Goal: Book appointment/travel/reservation

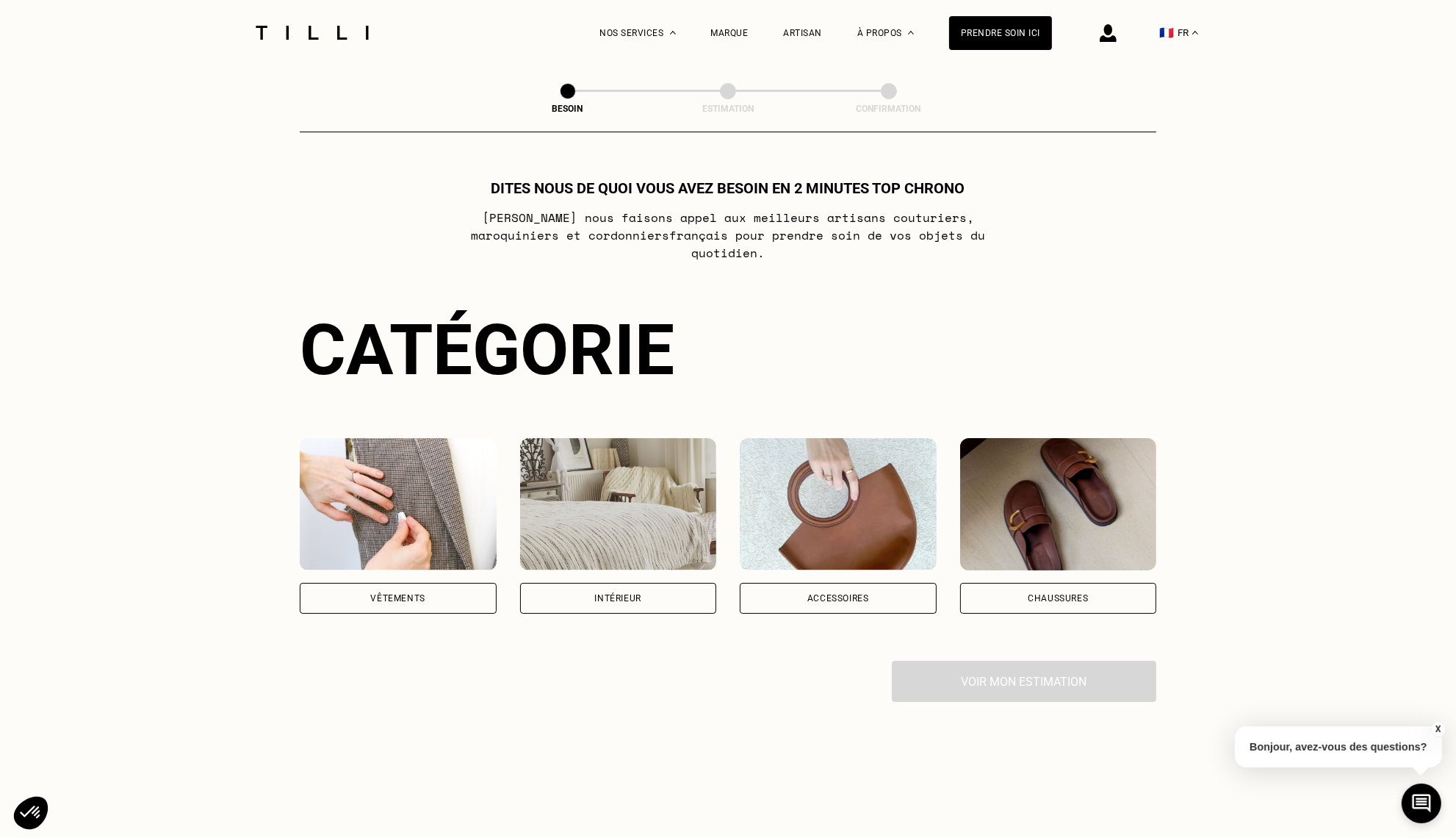
click at [368, 587] on div "Vêtements" at bounding box center [398, 598] width 197 height 31
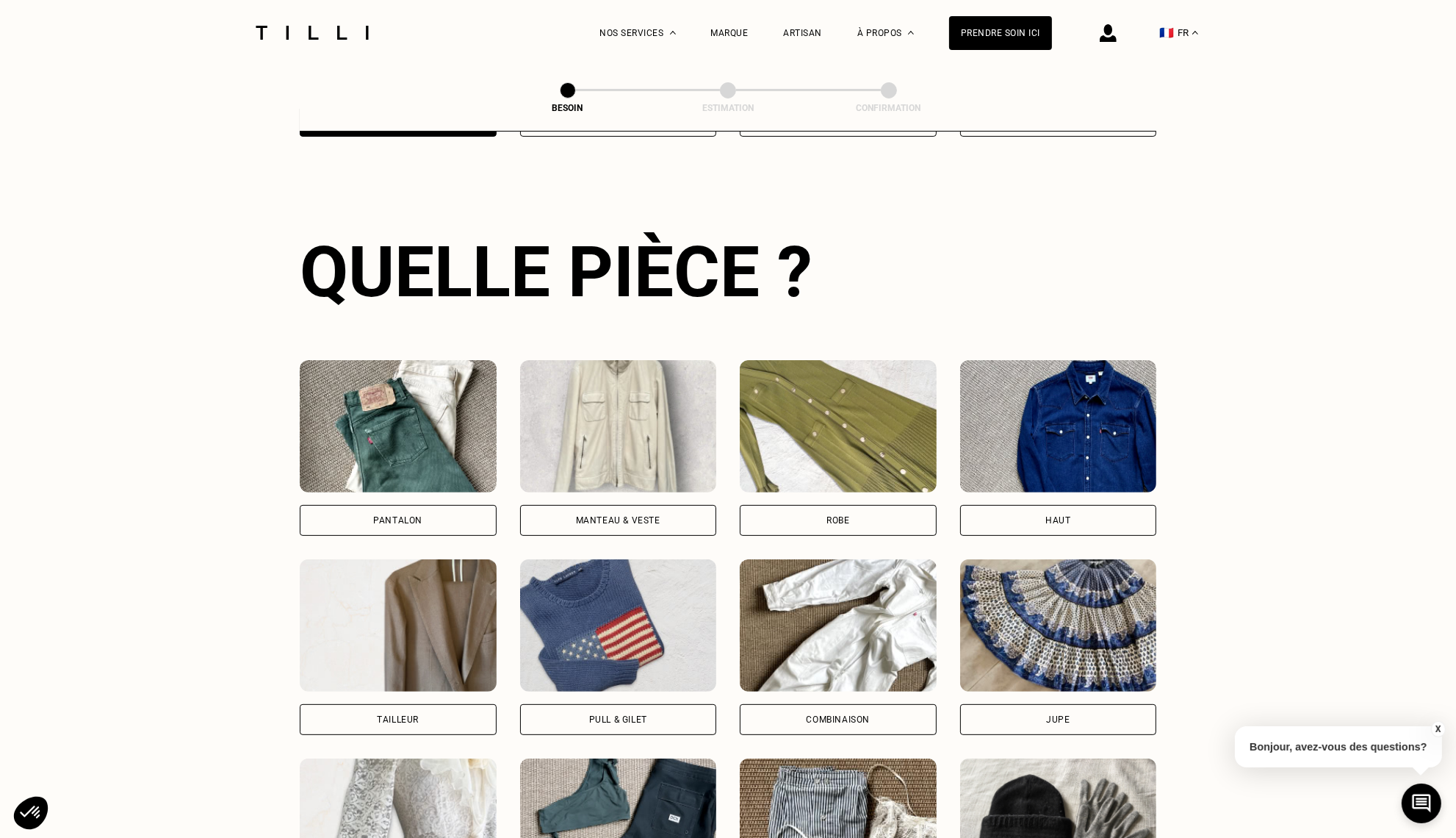
scroll to position [479, 0]
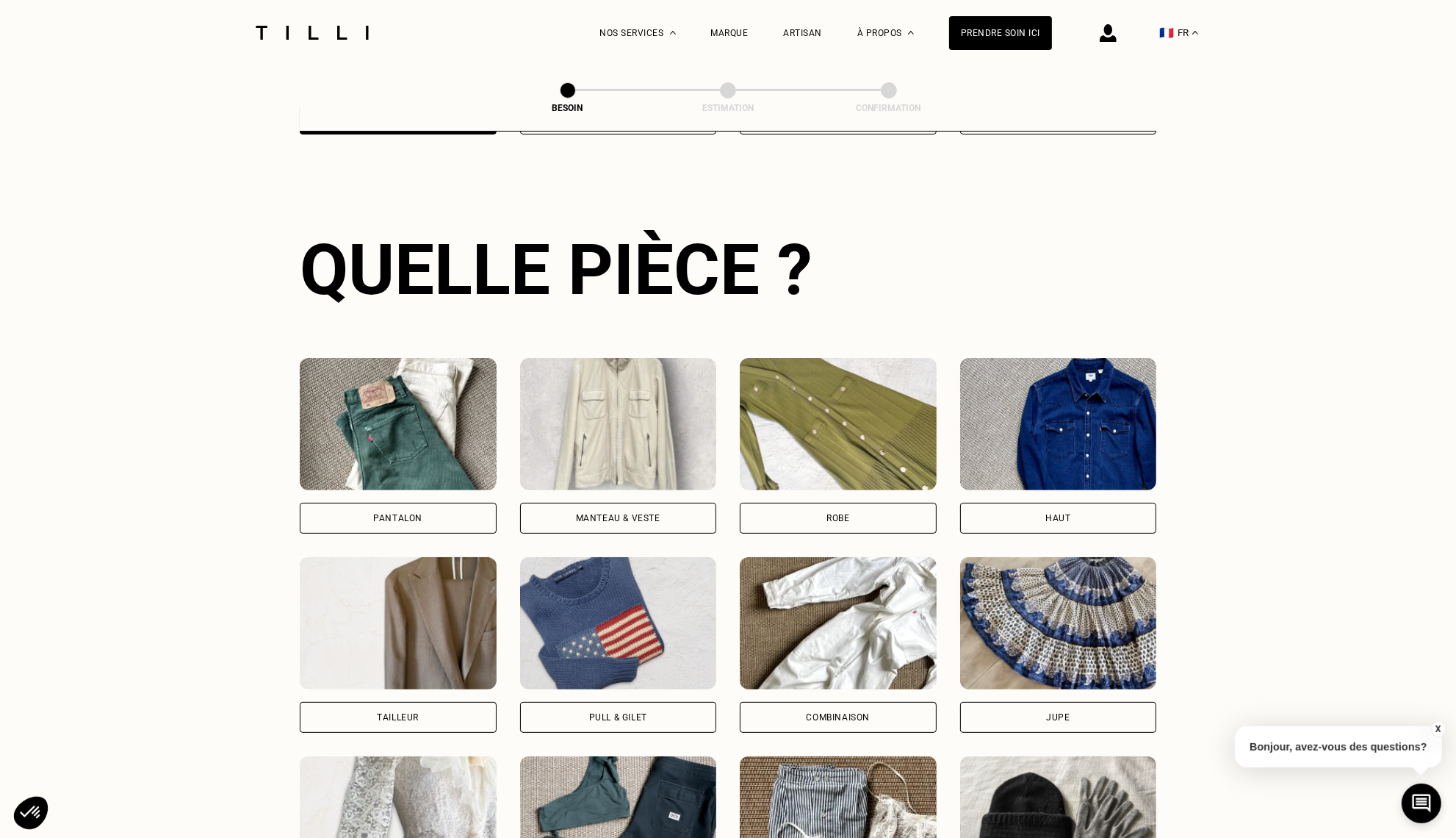
click at [384, 514] on div "Pantalon" at bounding box center [398, 518] width 49 height 9
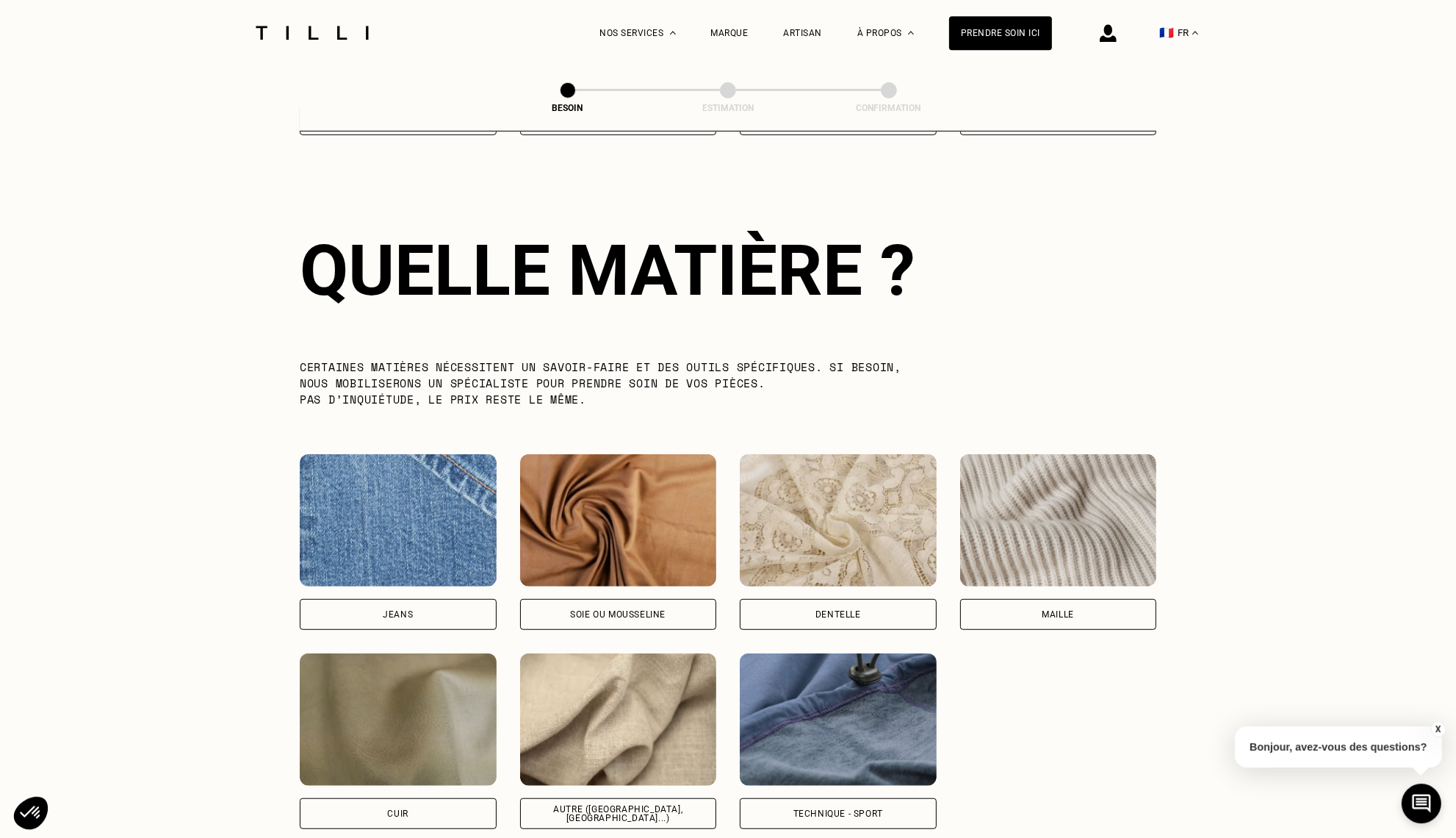
scroll to position [1277, 0]
click at [385, 609] on div "Jeans" at bounding box center [397, 614] width 30 height 9
select select "FR"
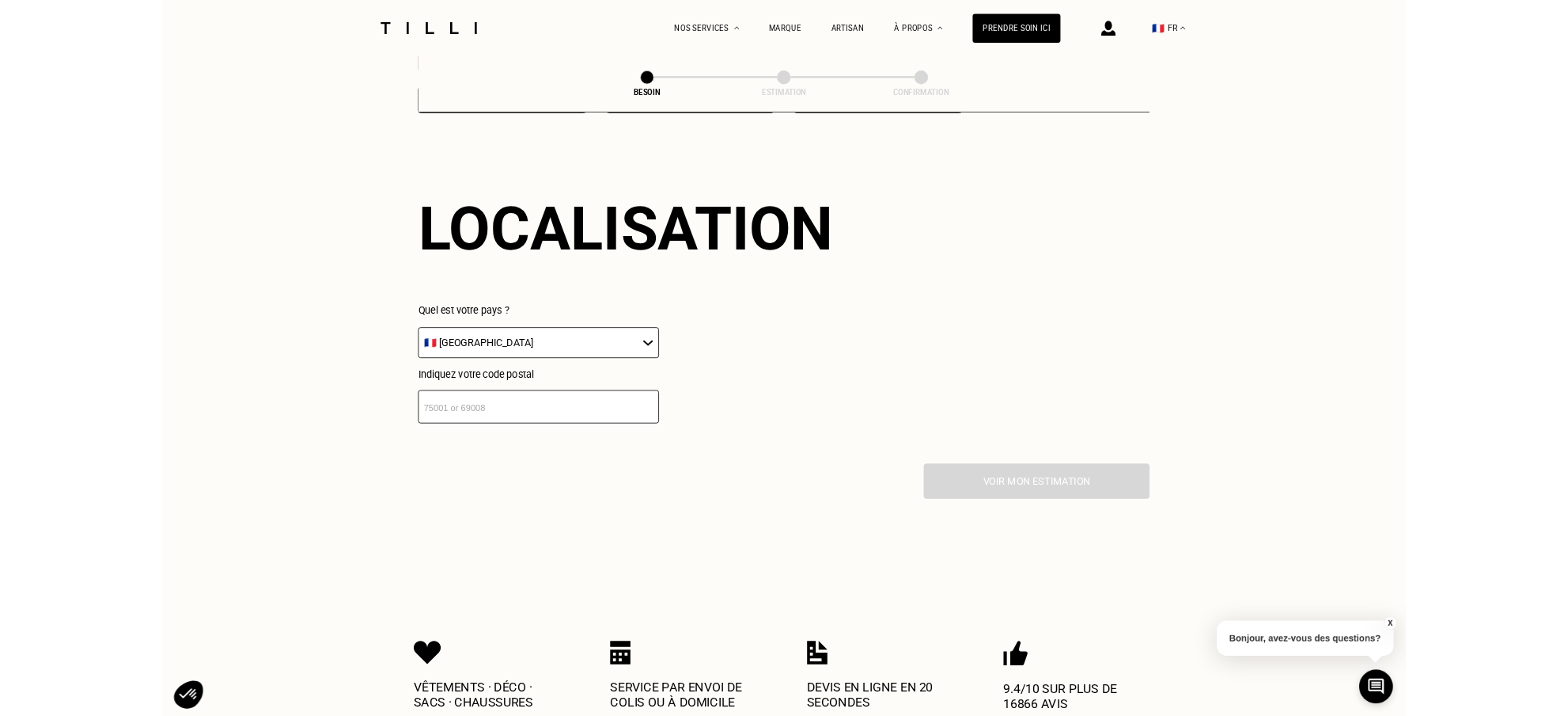
scroll to position [2124, 0]
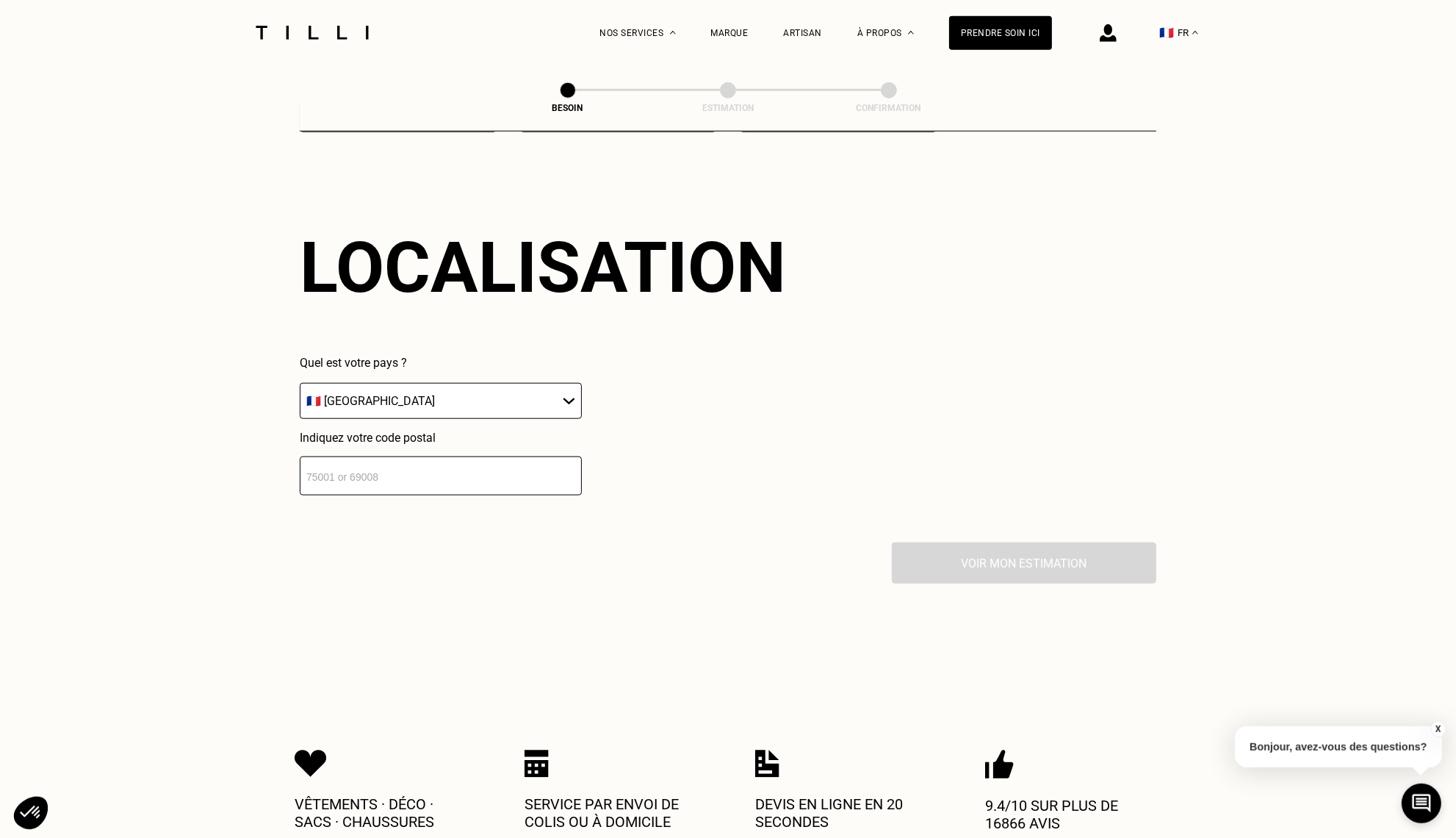
click at [389, 463] on input "number" at bounding box center [440, 476] width 282 height 39
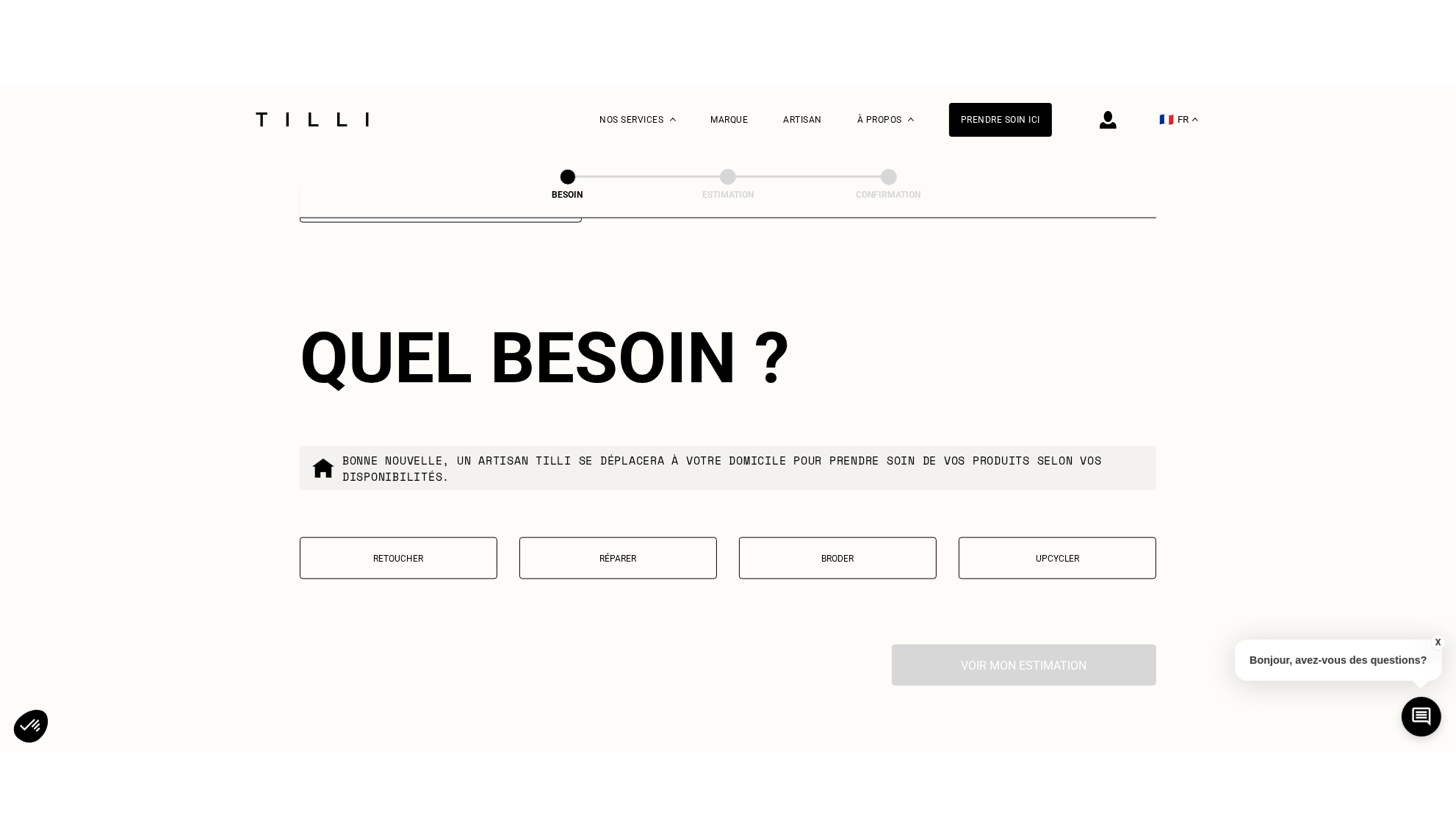
scroll to position [2338, 0]
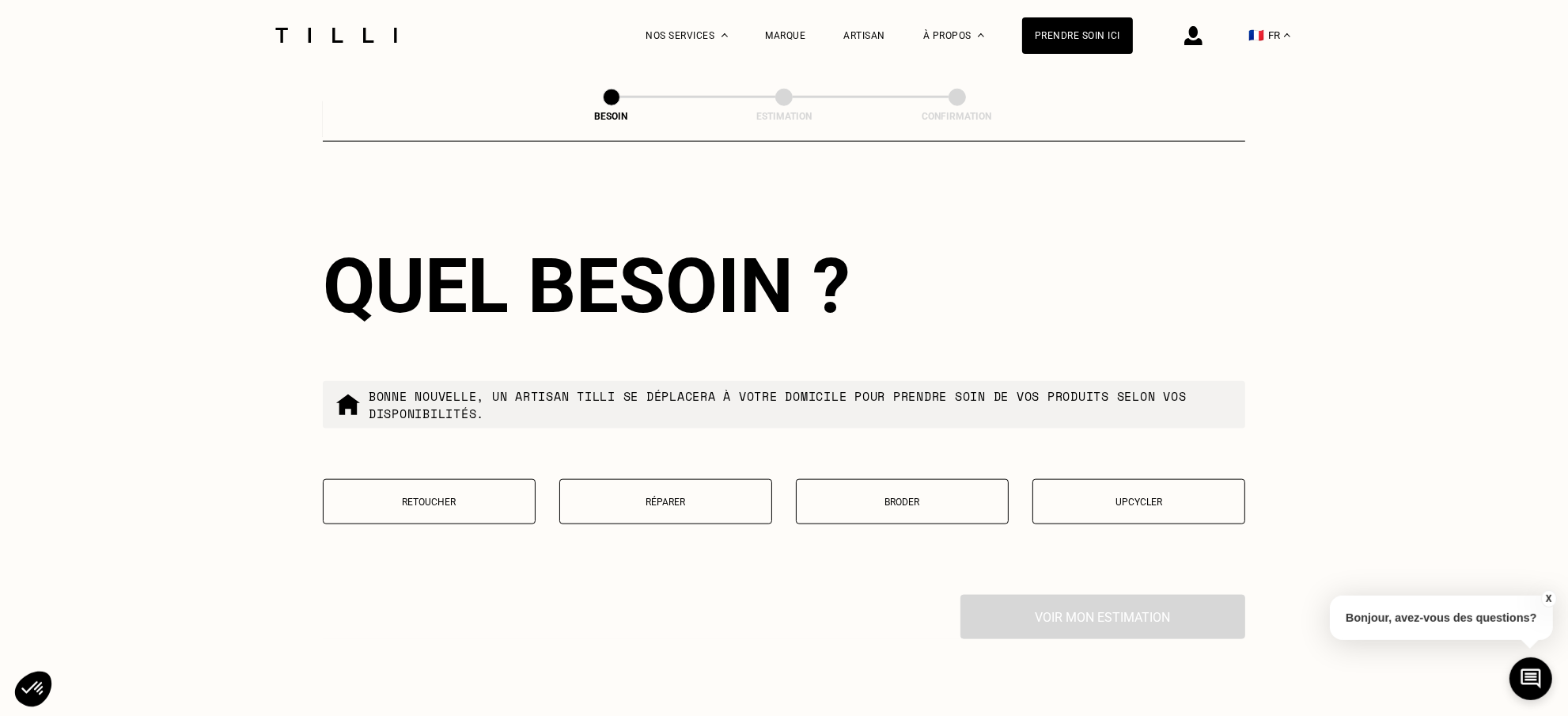
type input "75015"
click at [438, 479] on button "Retoucher" at bounding box center [429, 502] width 213 height 45
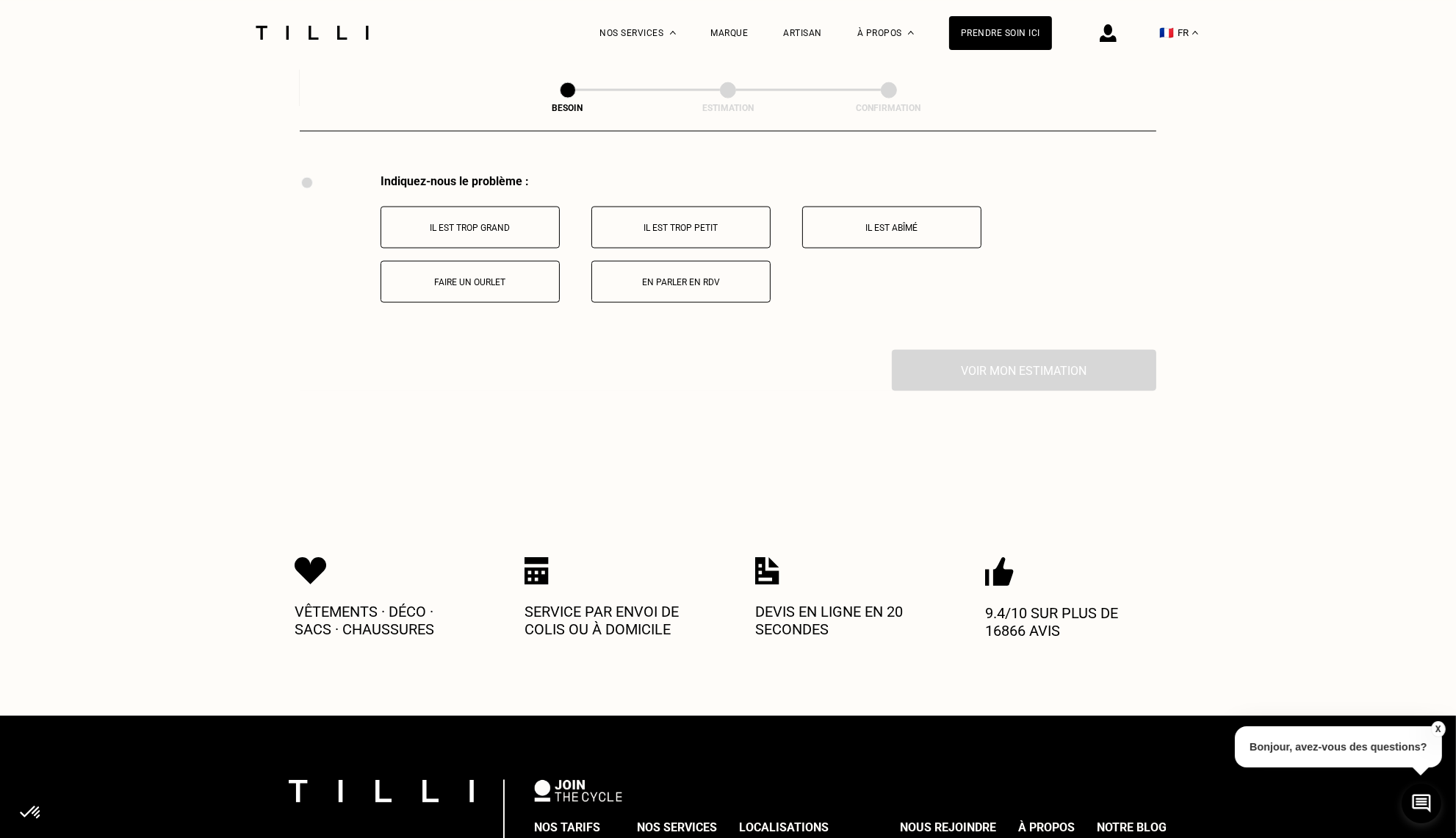
scroll to position [2716, 0]
drag, startPoint x: 489, startPoint y: 401, endPoint x: 586, endPoint y: 316, distance: 129.0
click at [629, 280] on button "En parler en RDV" at bounding box center [681, 281] width 179 height 42
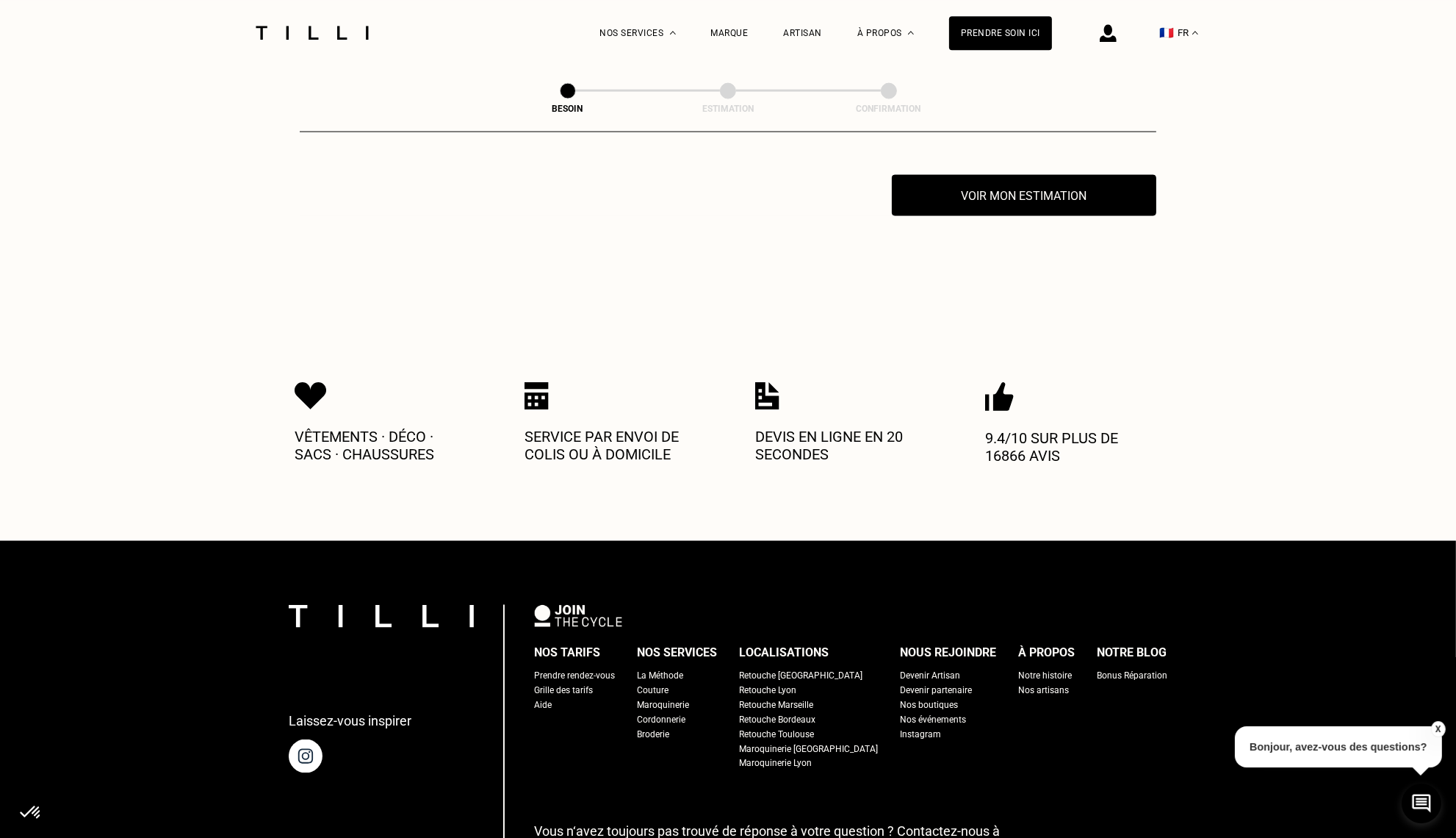
scroll to position [2892, 0]
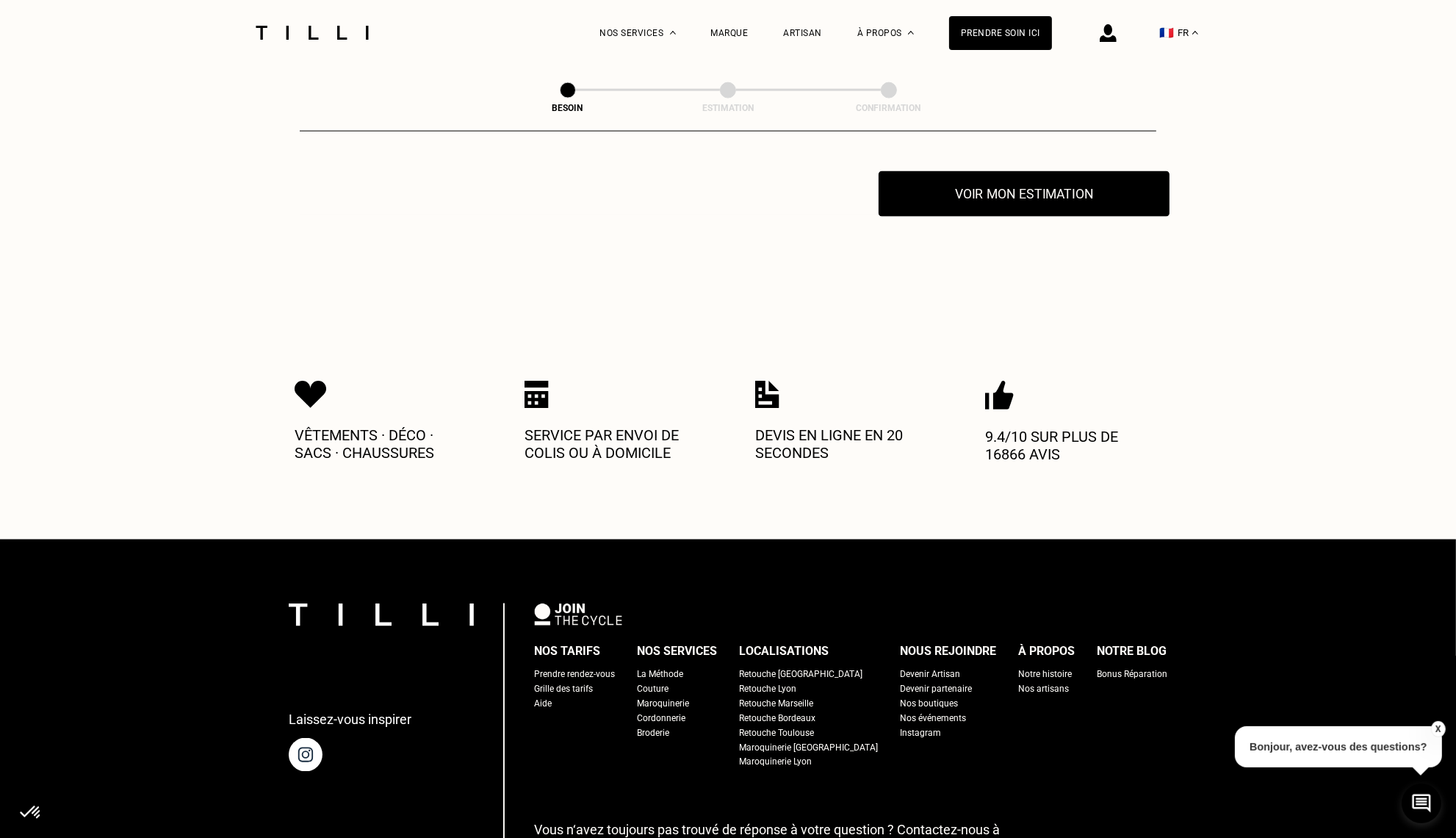
click at [1075, 187] on button "Voir mon estimation" at bounding box center [1024, 194] width 291 height 46
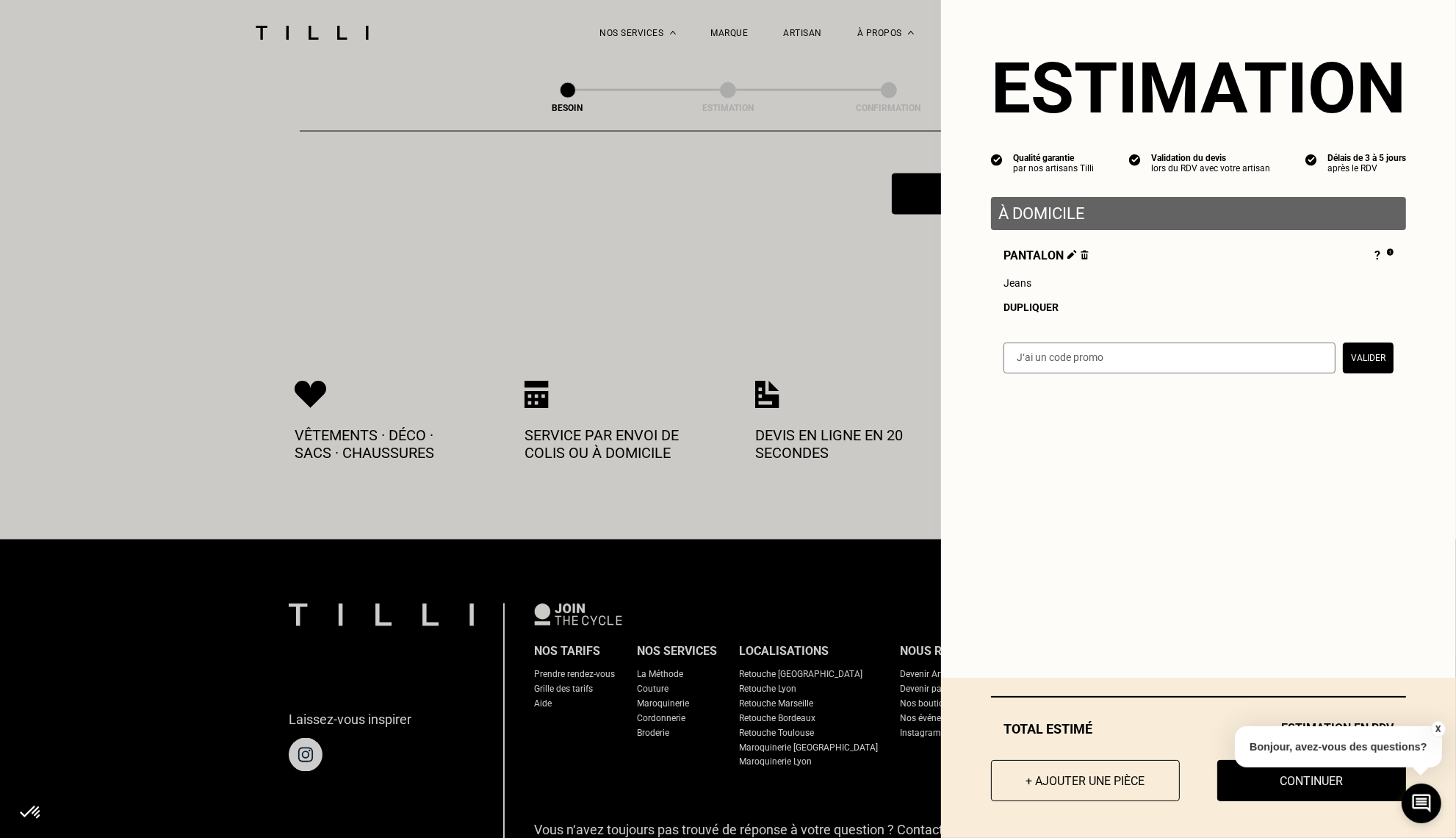
click at [1438, 725] on button "X" at bounding box center [1438, 729] width 15 height 16
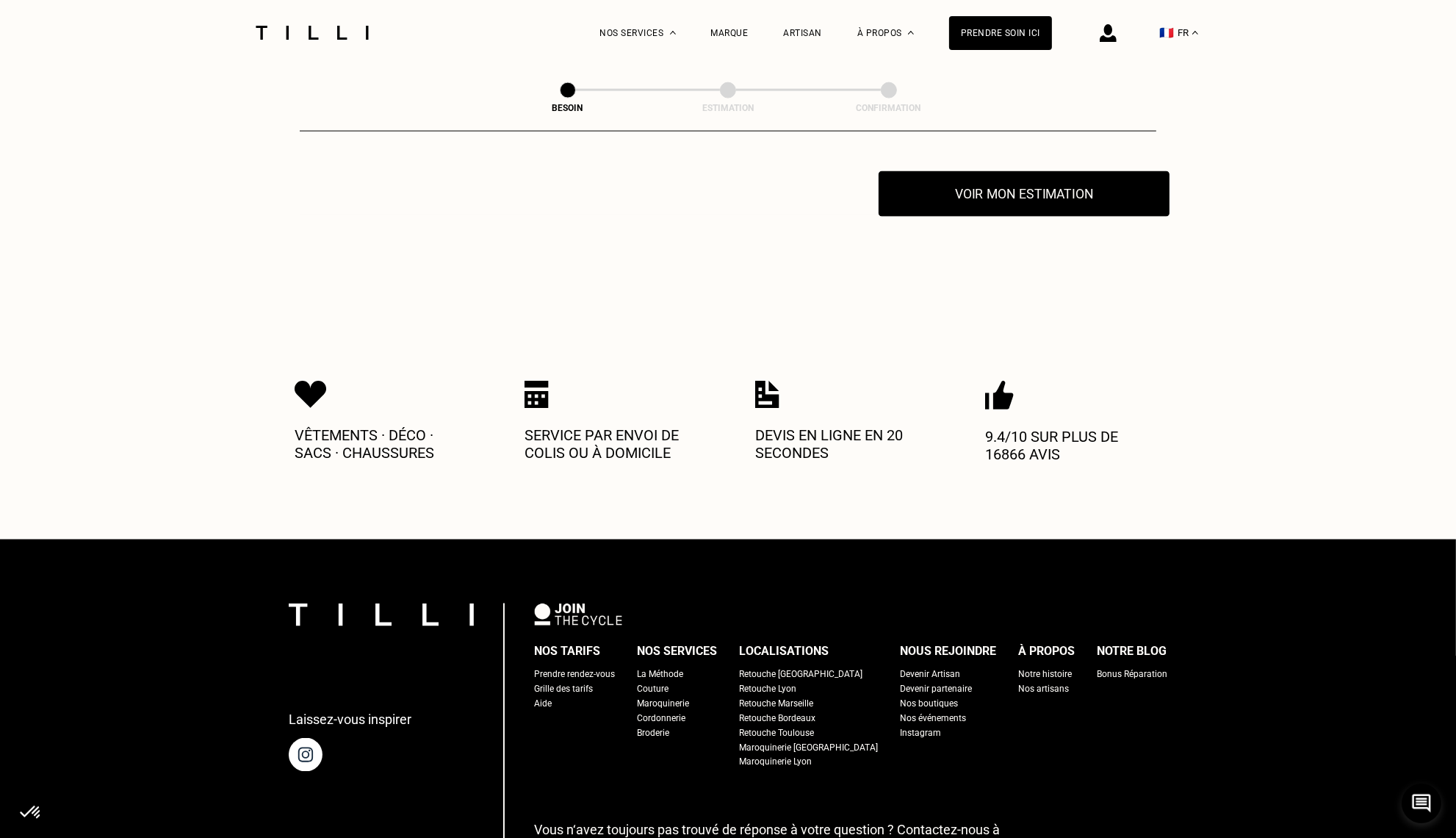
click at [1063, 193] on button "Voir mon estimation" at bounding box center [1024, 194] width 291 height 46
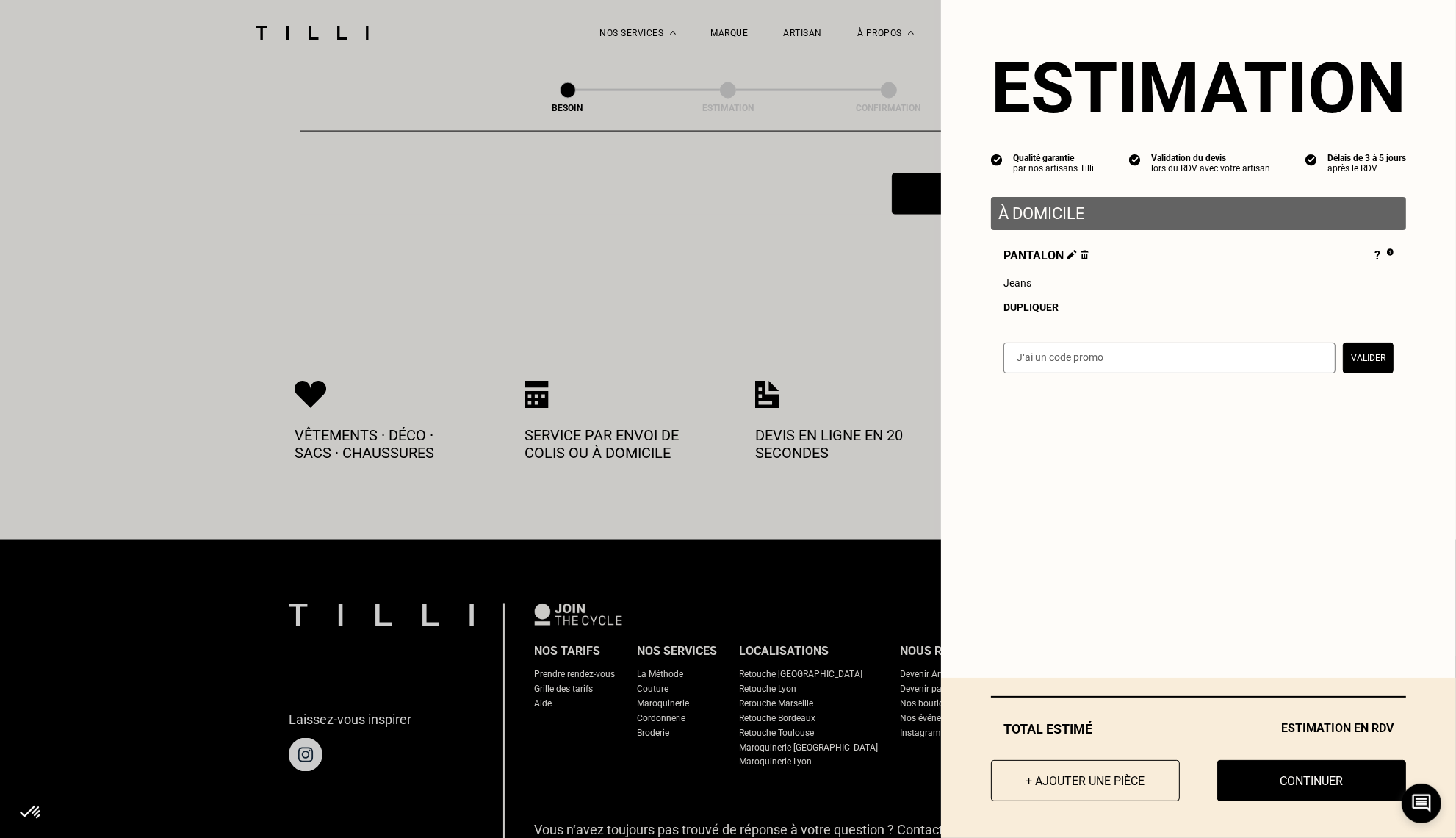
click at [1069, 222] on p "À domicile" at bounding box center [1198, 213] width 400 height 18
drag, startPoint x: 1352, startPoint y: 720, endPoint x: 1329, endPoint y: 749, distance: 37.0
click at [1352, 721] on span "Estimation en RDV" at bounding box center [1338, 729] width 113 height 16
click at [1317, 781] on button "Continuer" at bounding box center [1312, 781] width 208 height 46
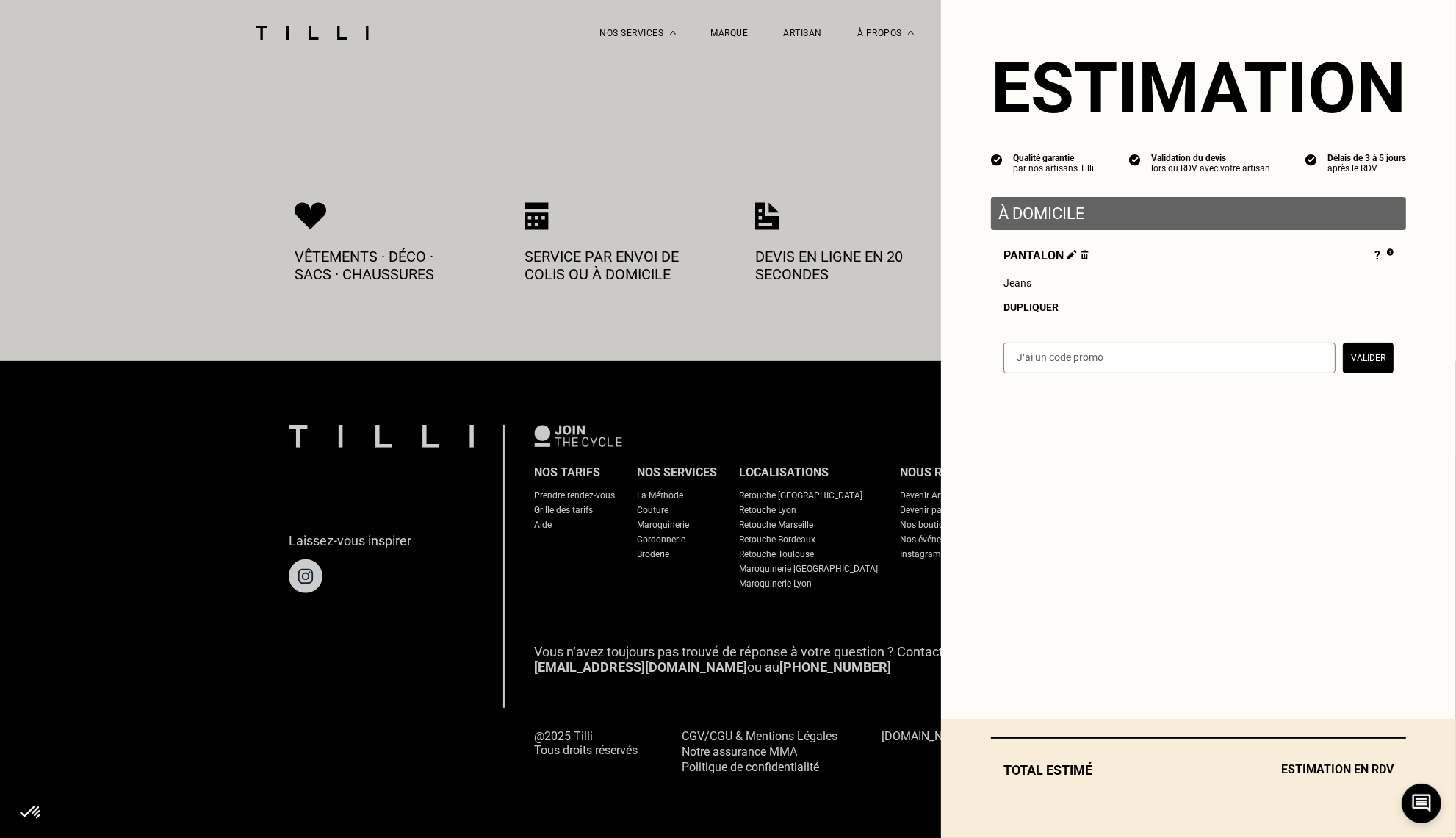
scroll to position [651, 0]
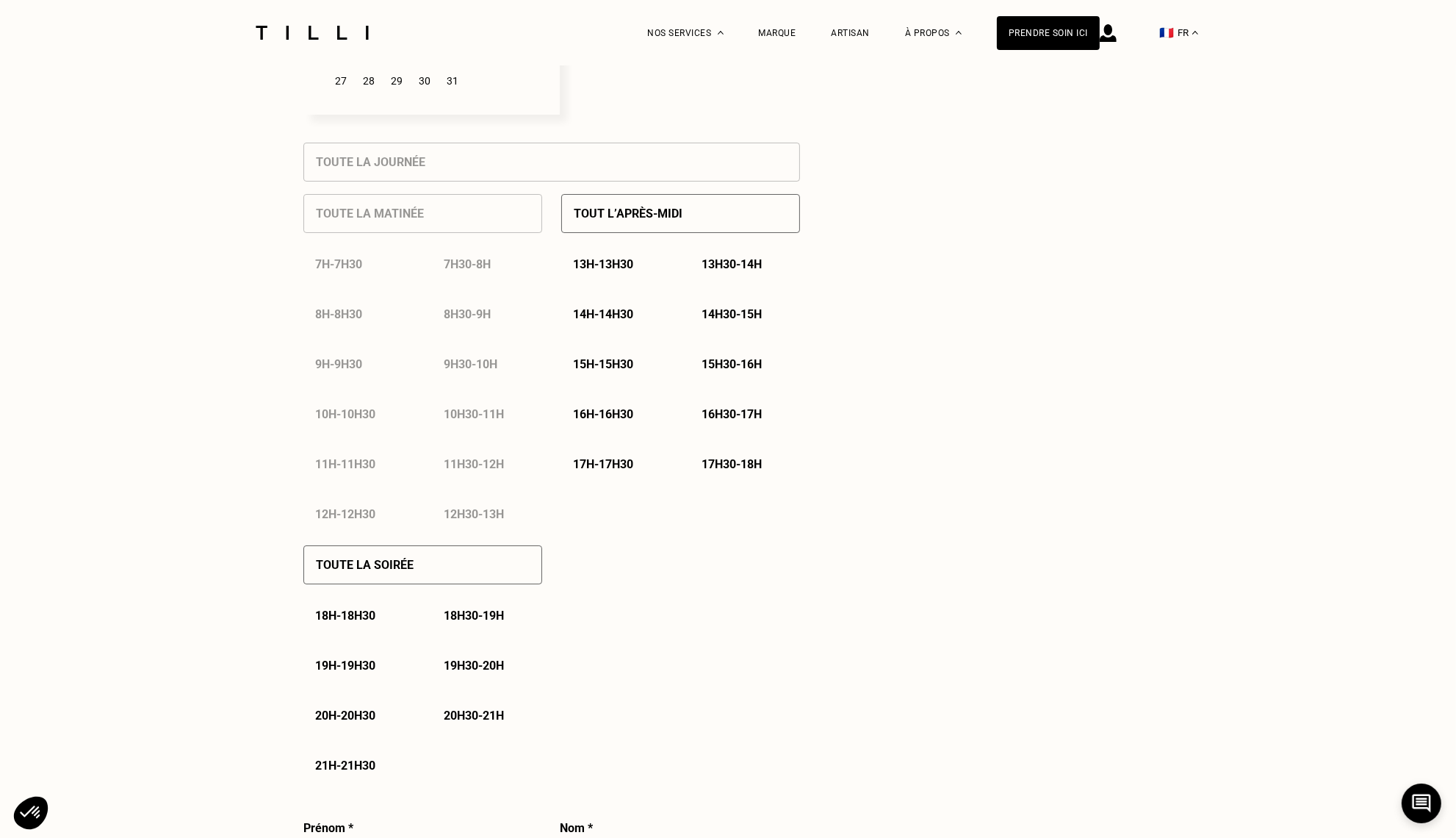
select select "FR"
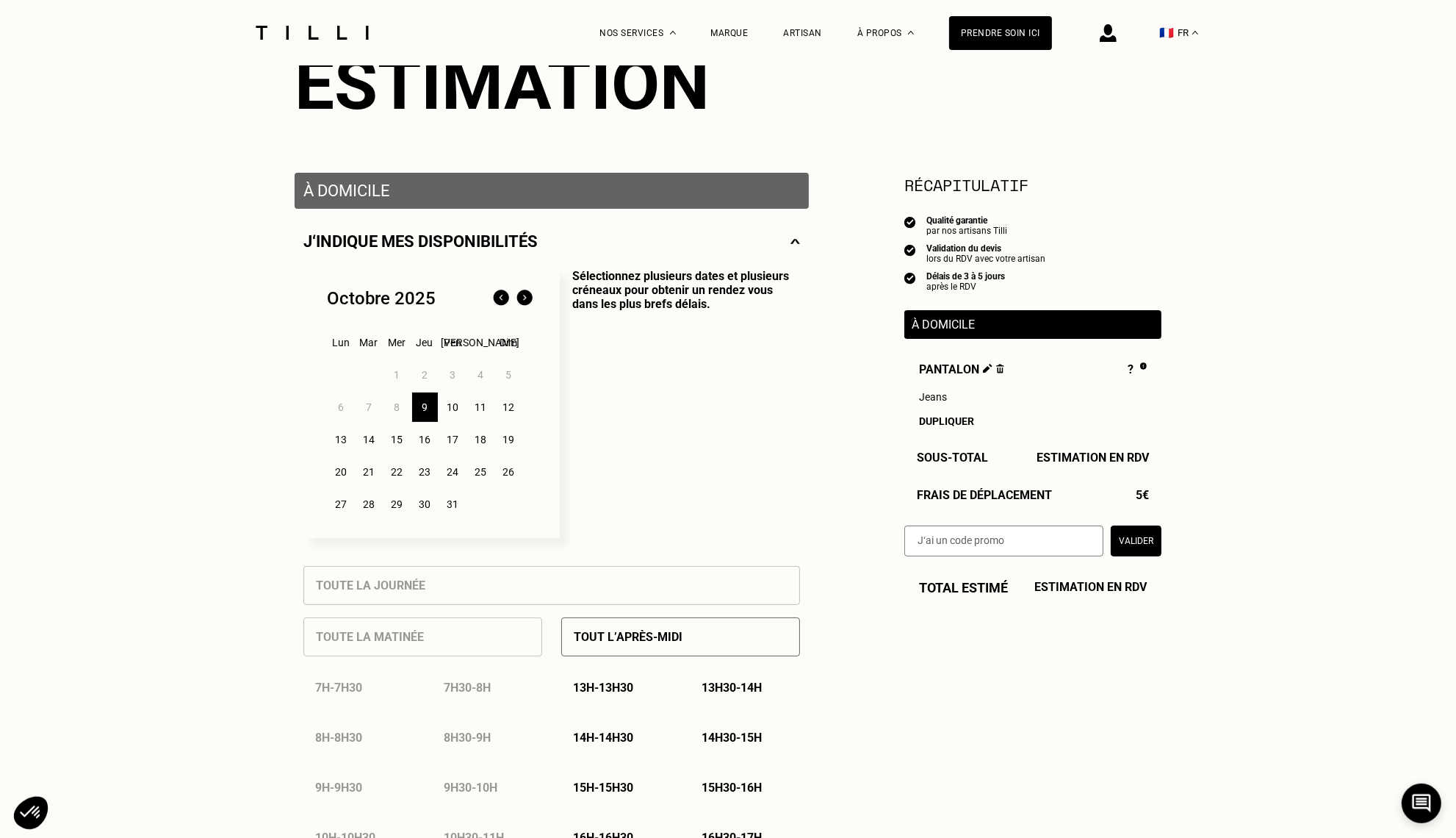
scroll to position [155, 0]
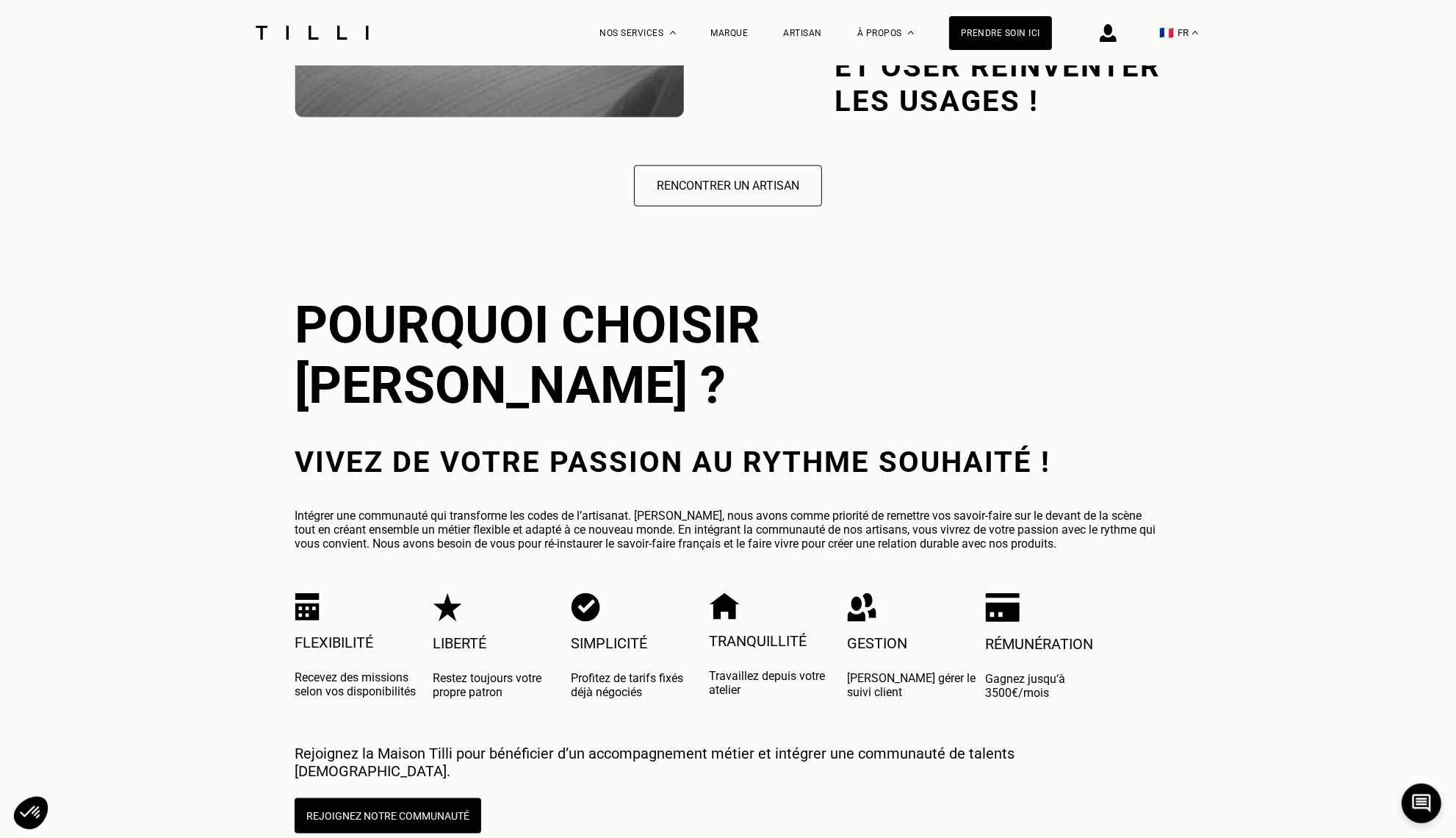
scroll to position [2385, 0]
click at [971, 508] on p "Intégrer une communauté qui transforme les codes de l’artisanat. [PERSON_NAME],…" at bounding box center [728, 529] width 867 height 42
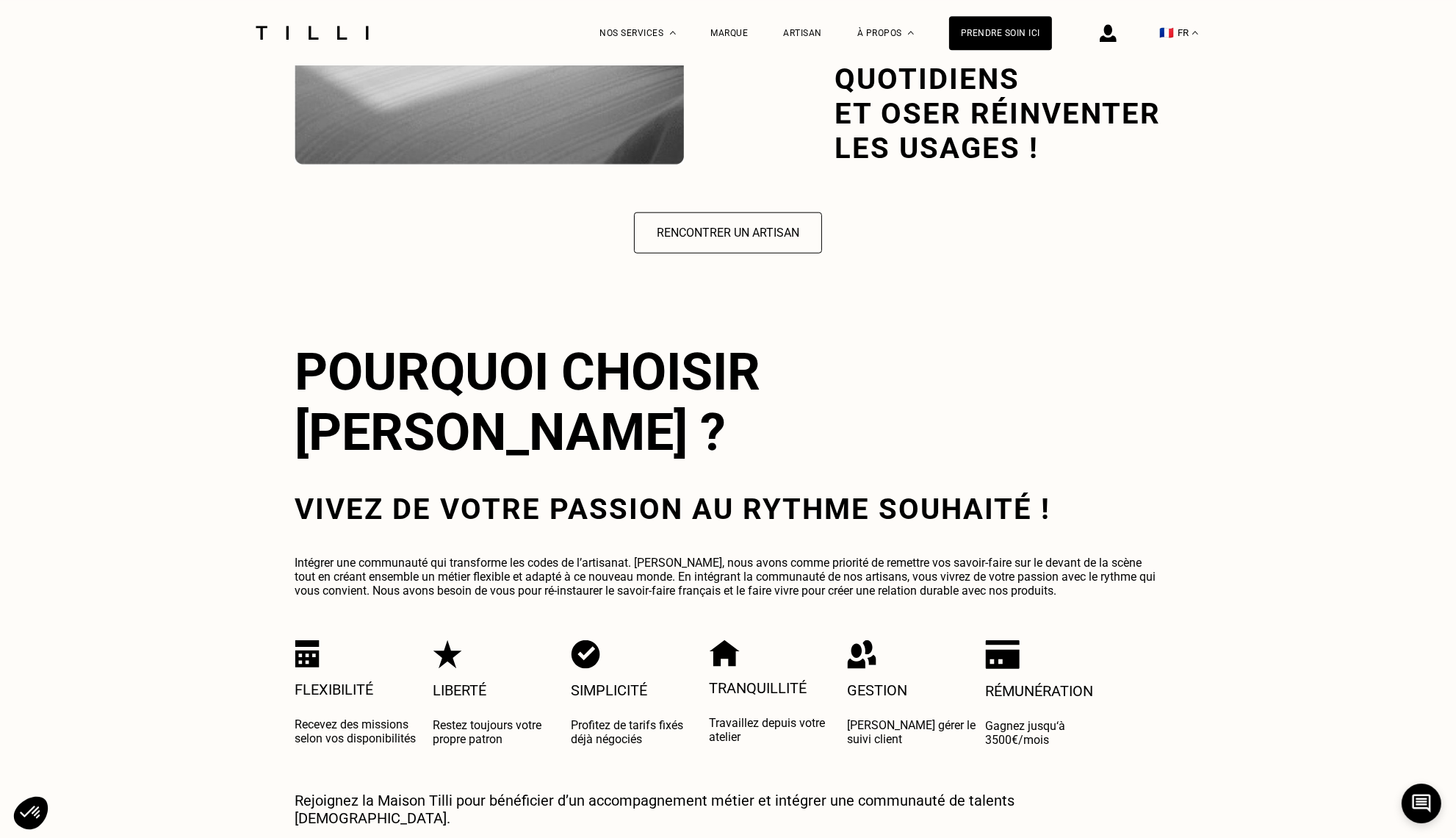
scroll to position [1765, 0]
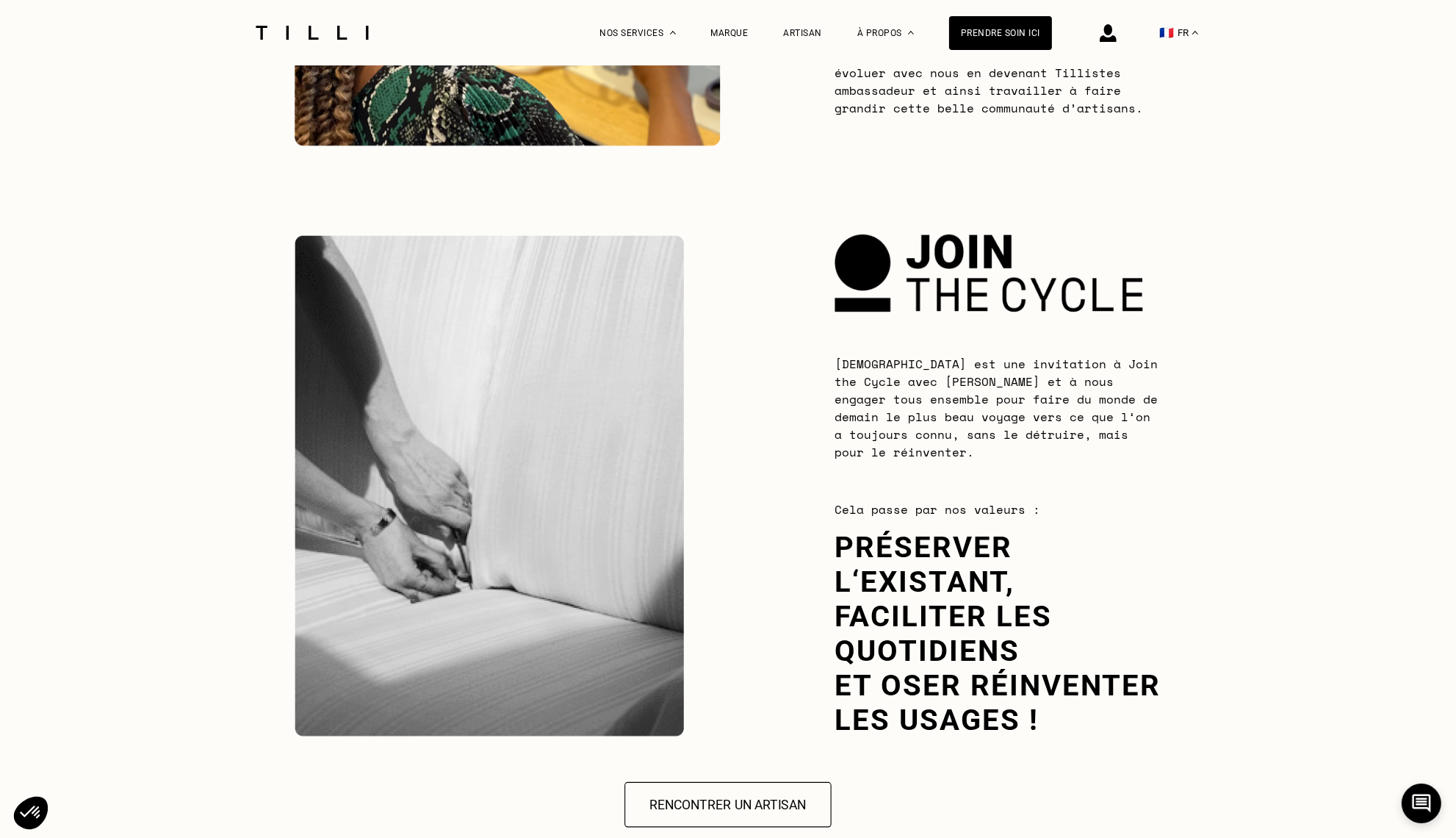
click at [785, 789] on button "Rencontrer un artisan" at bounding box center [728, 805] width 207 height 46
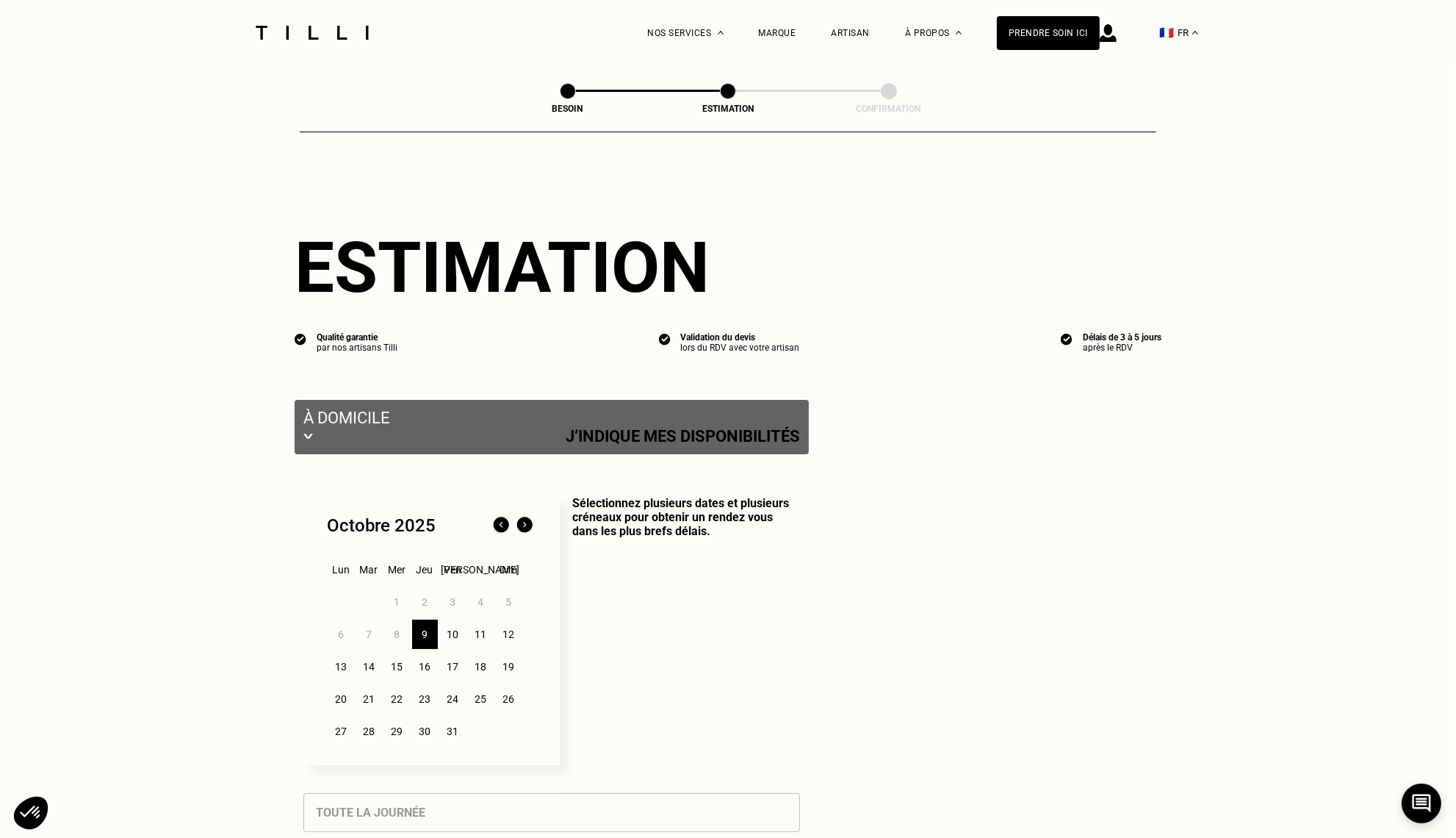
select select "FR"
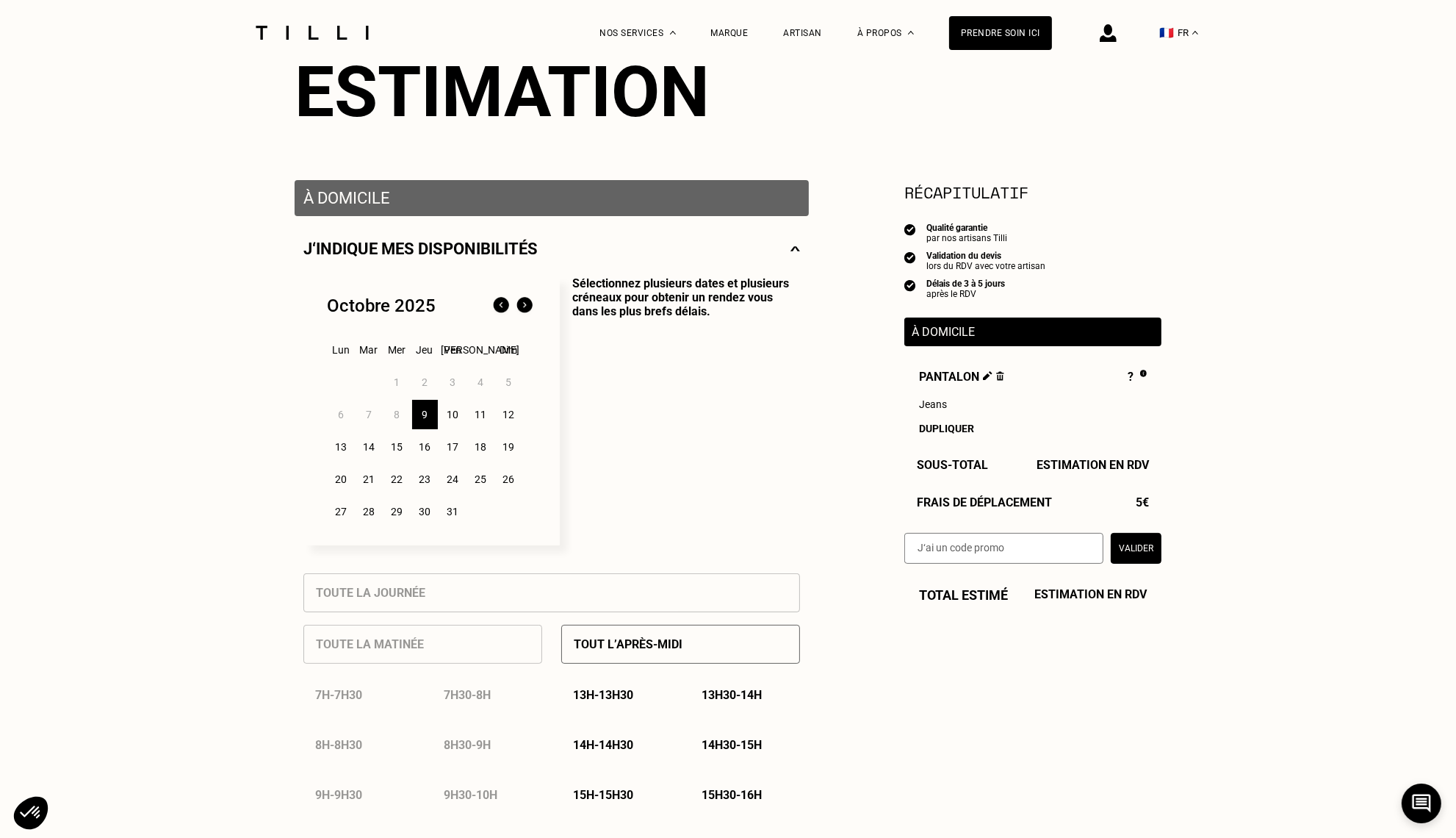
scroll to position [232, 0]
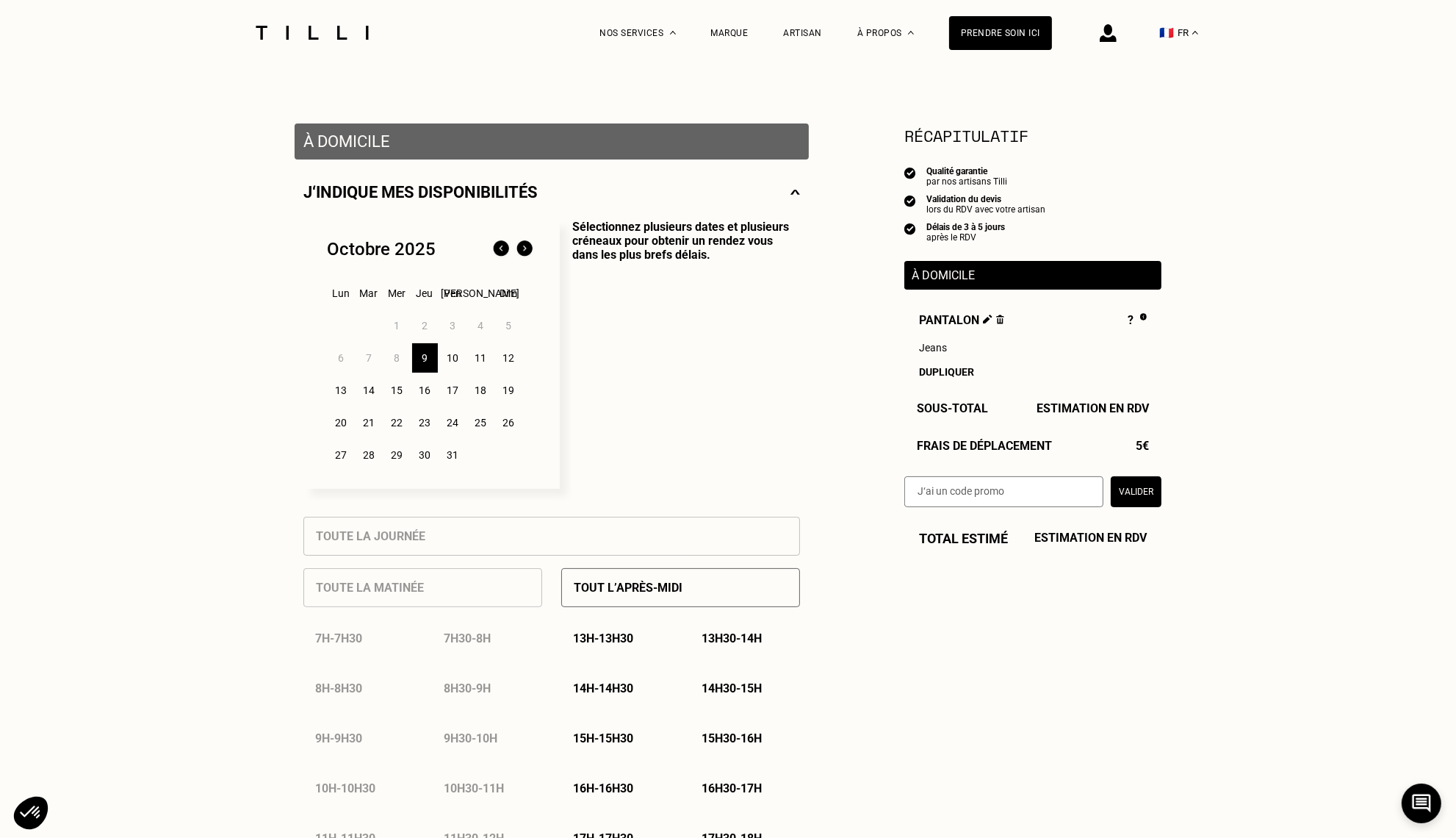
click at [1001, 321] on img at bounding box center [1000, 319] width 8 height 10
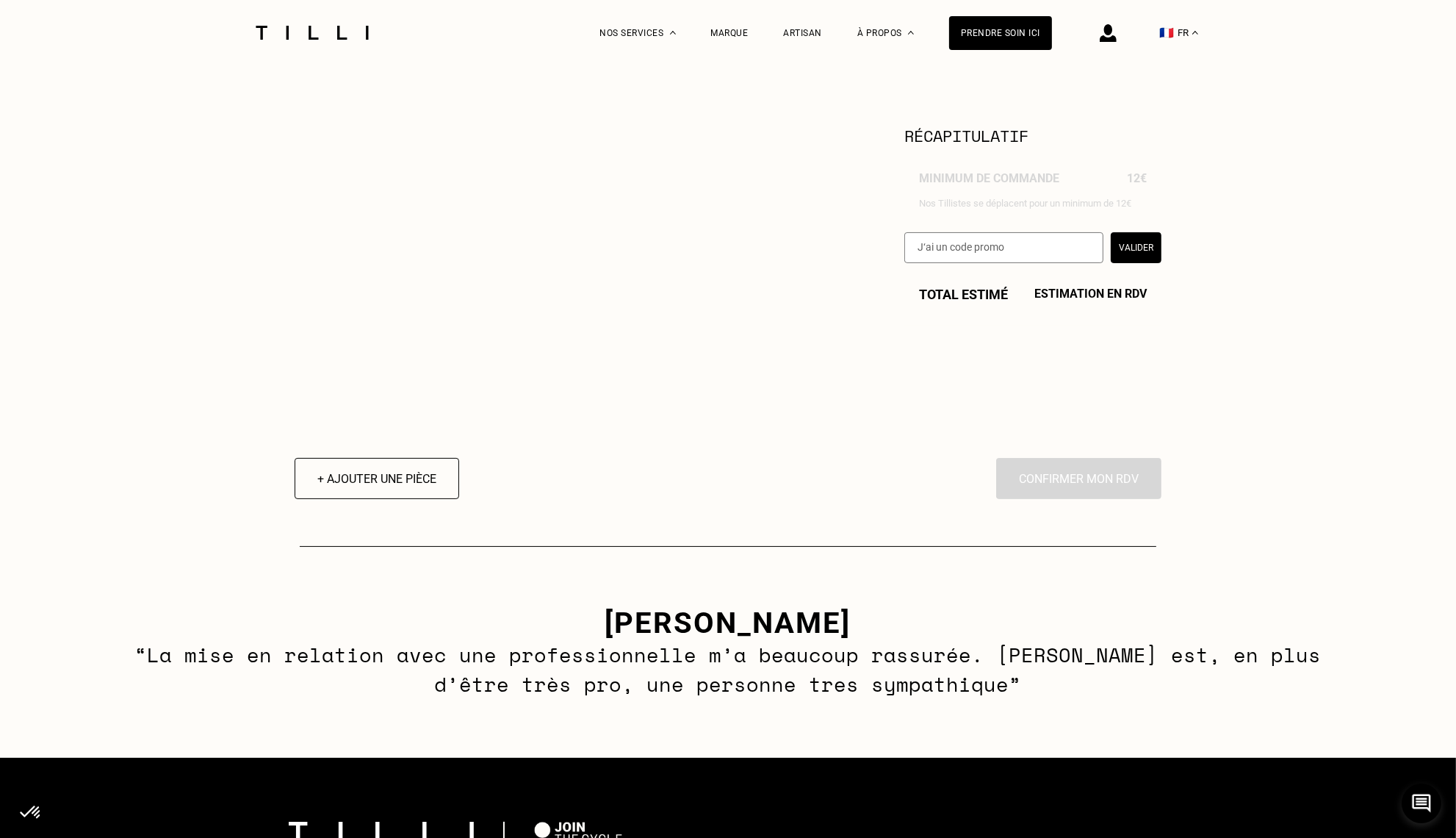
scroll to position [0, 0]
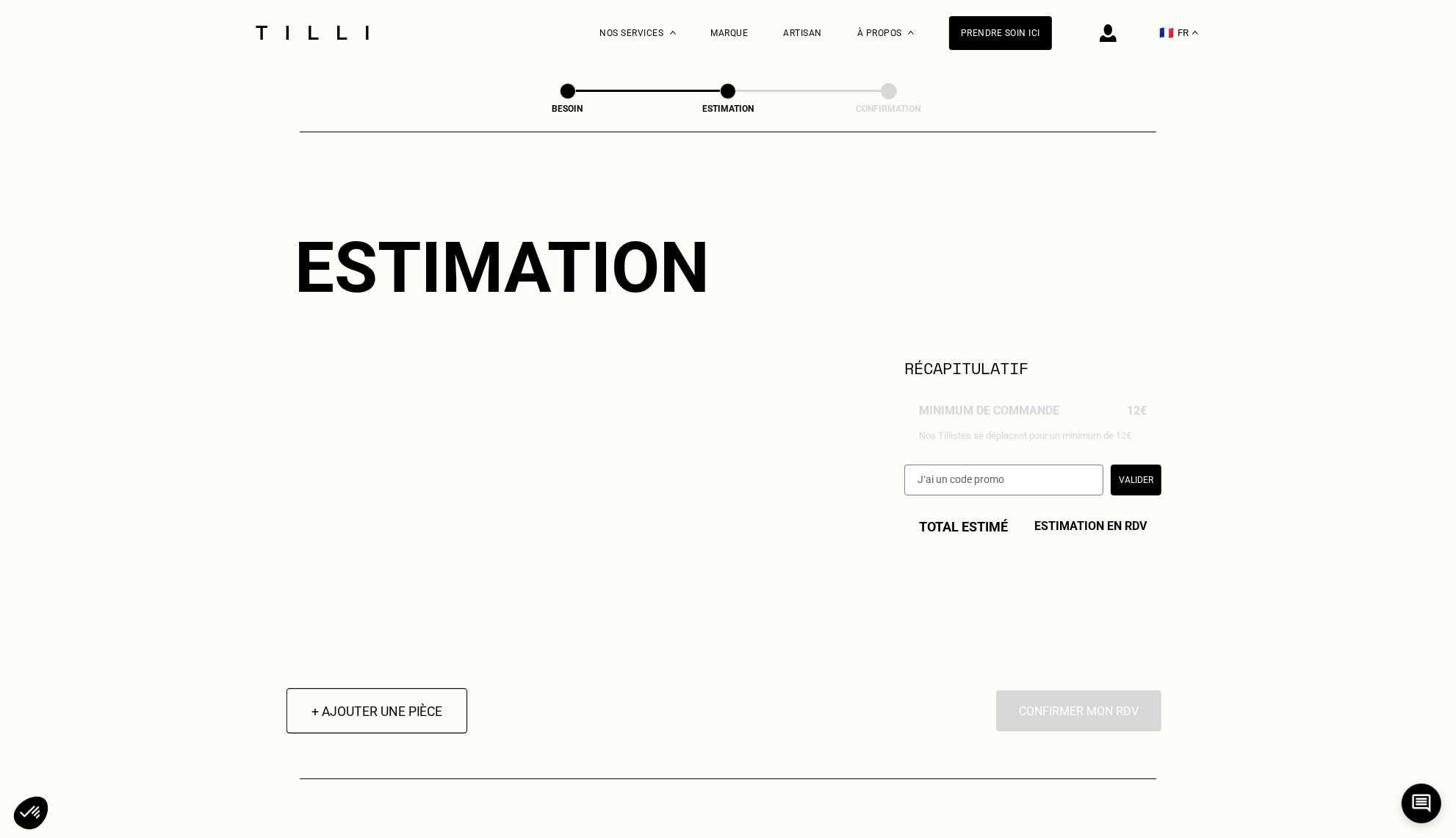
click at [363, 720] on button "+ Ajouter une pièce" at bounding box center [377, 710] width 181 height 46
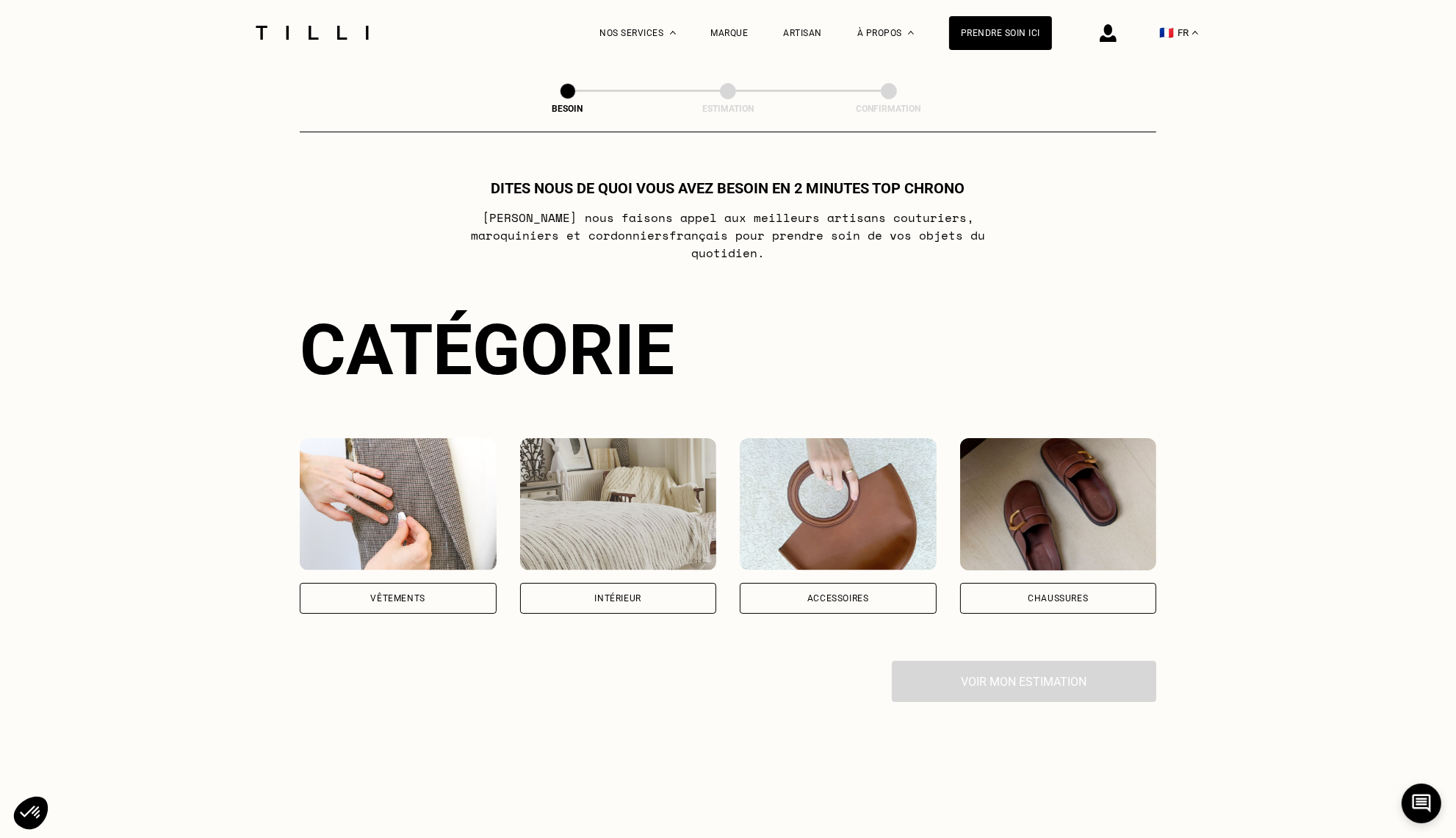
click at [420, 594] on div "Vêtements" at bounding box center [398, 598] width 55 height 9
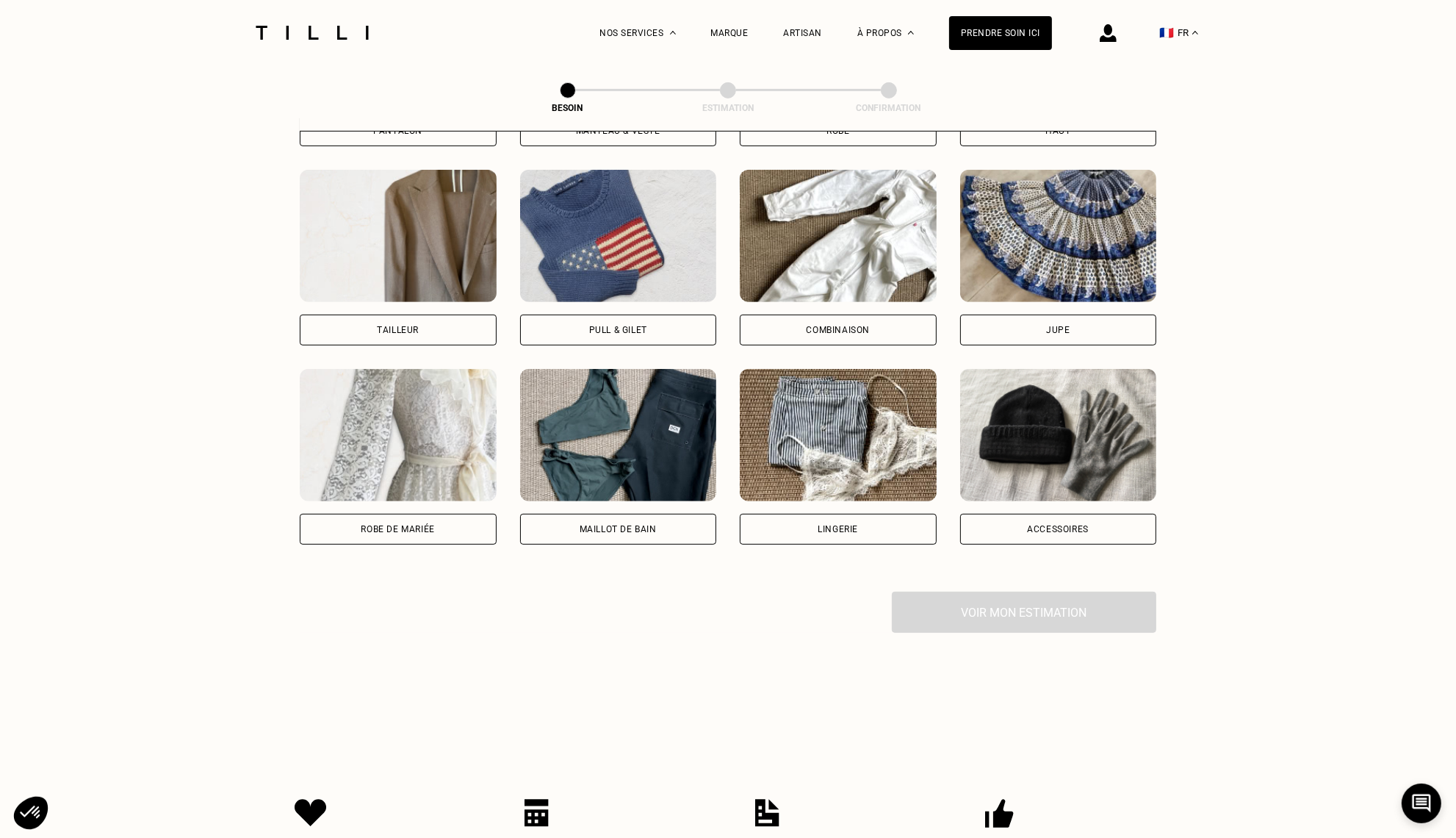
scroll to position [634, 0]
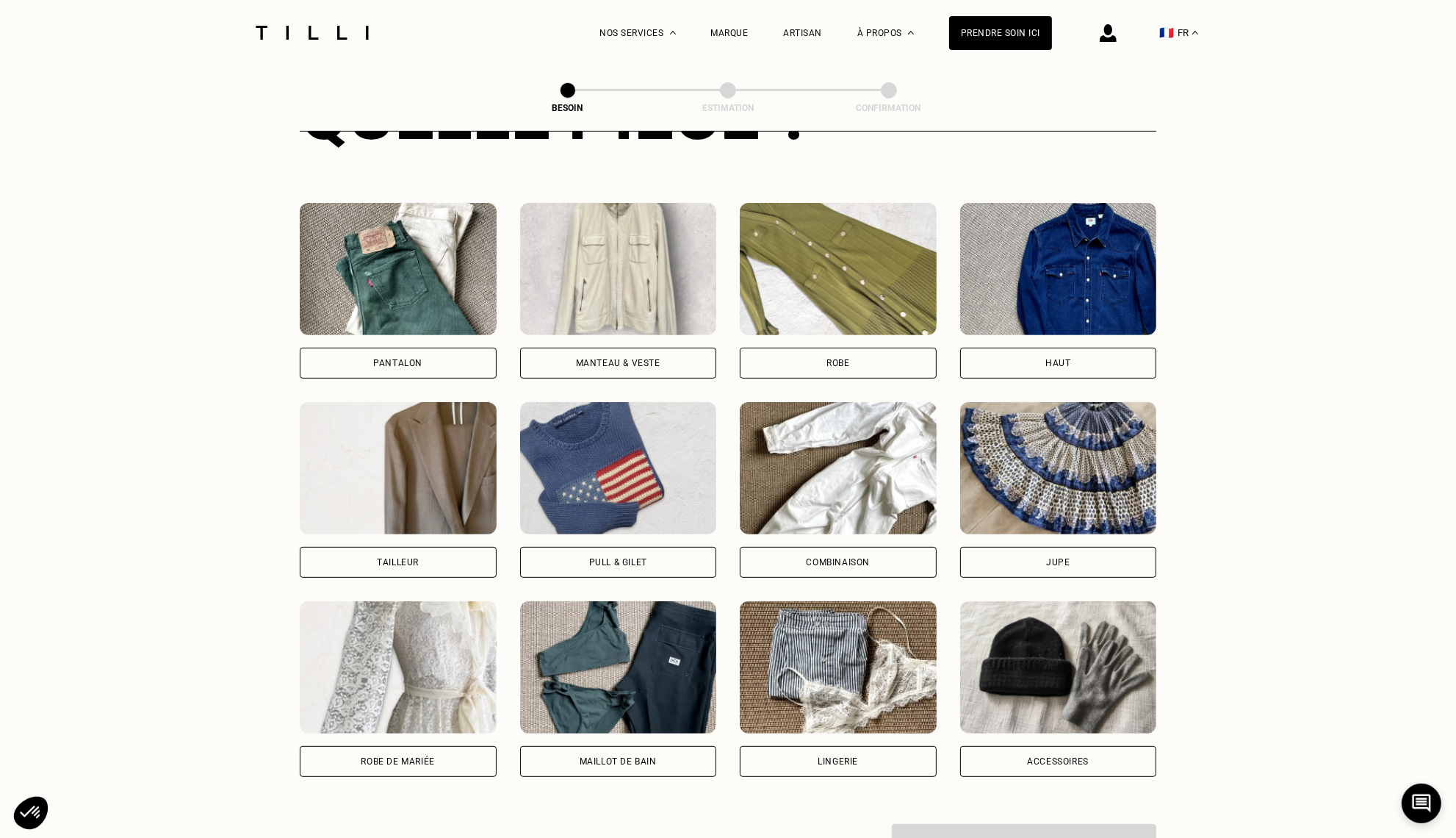
click at [1045, 354] on div "Haut" at bounding box center [1059, 362] width 197 height 31
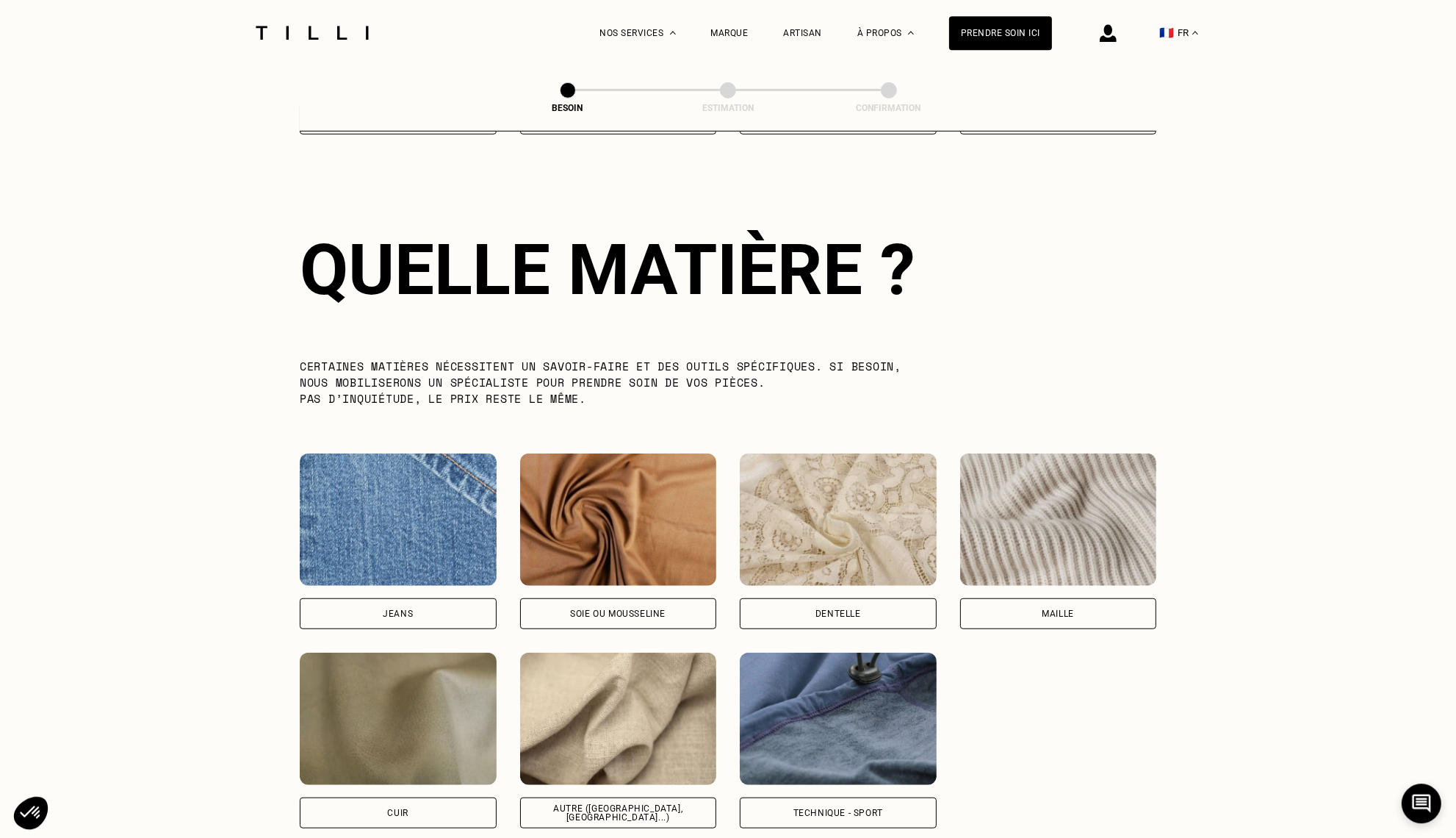
scroll to position [1510, 0]
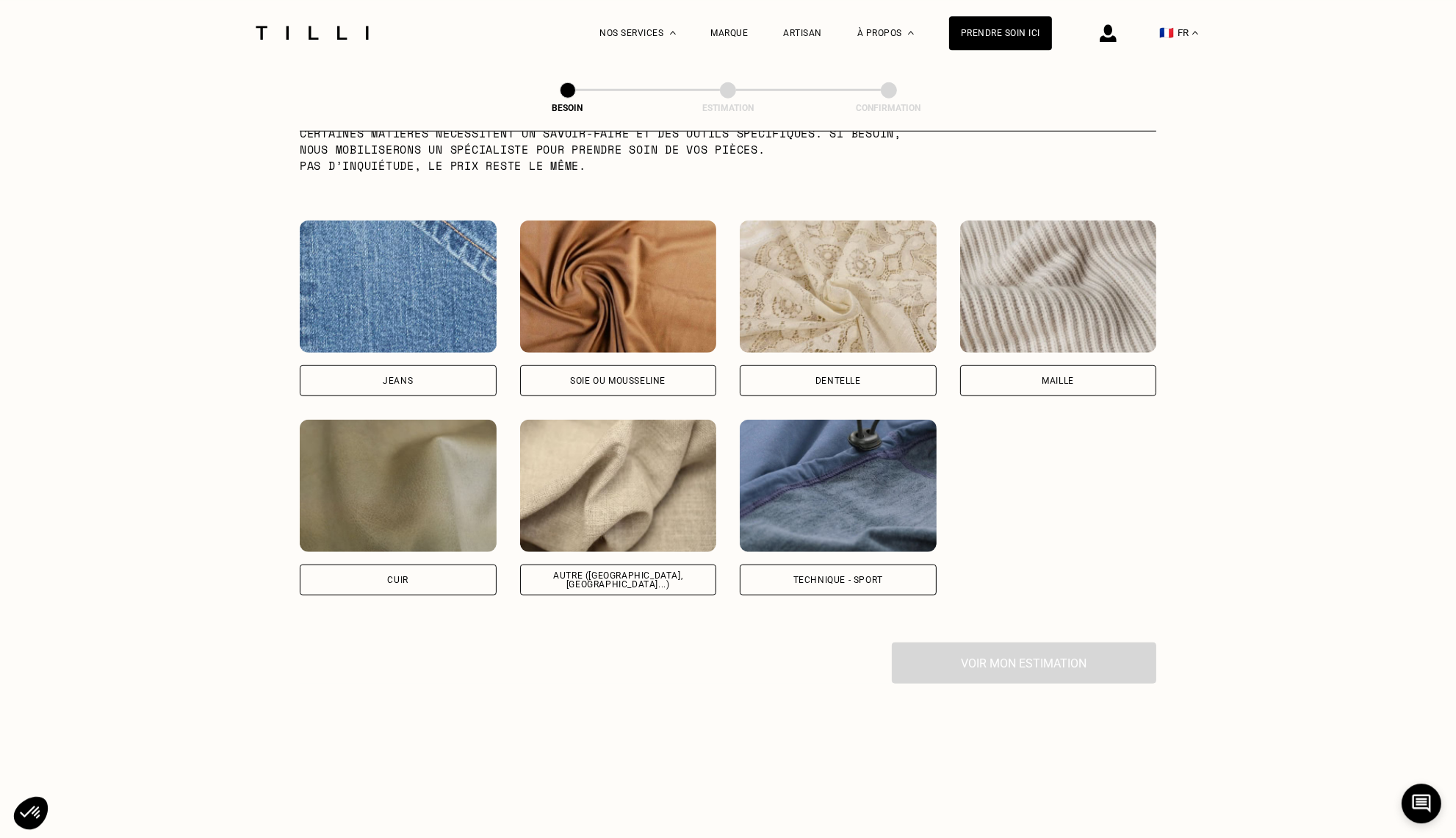
click at [607, 572] on div "Autre ([GEOGRAPHIC_DATA], [GEOGRAPHIC_DATA]...)" at bounding box center [619, 579] width 197 height 31
select select "FR"
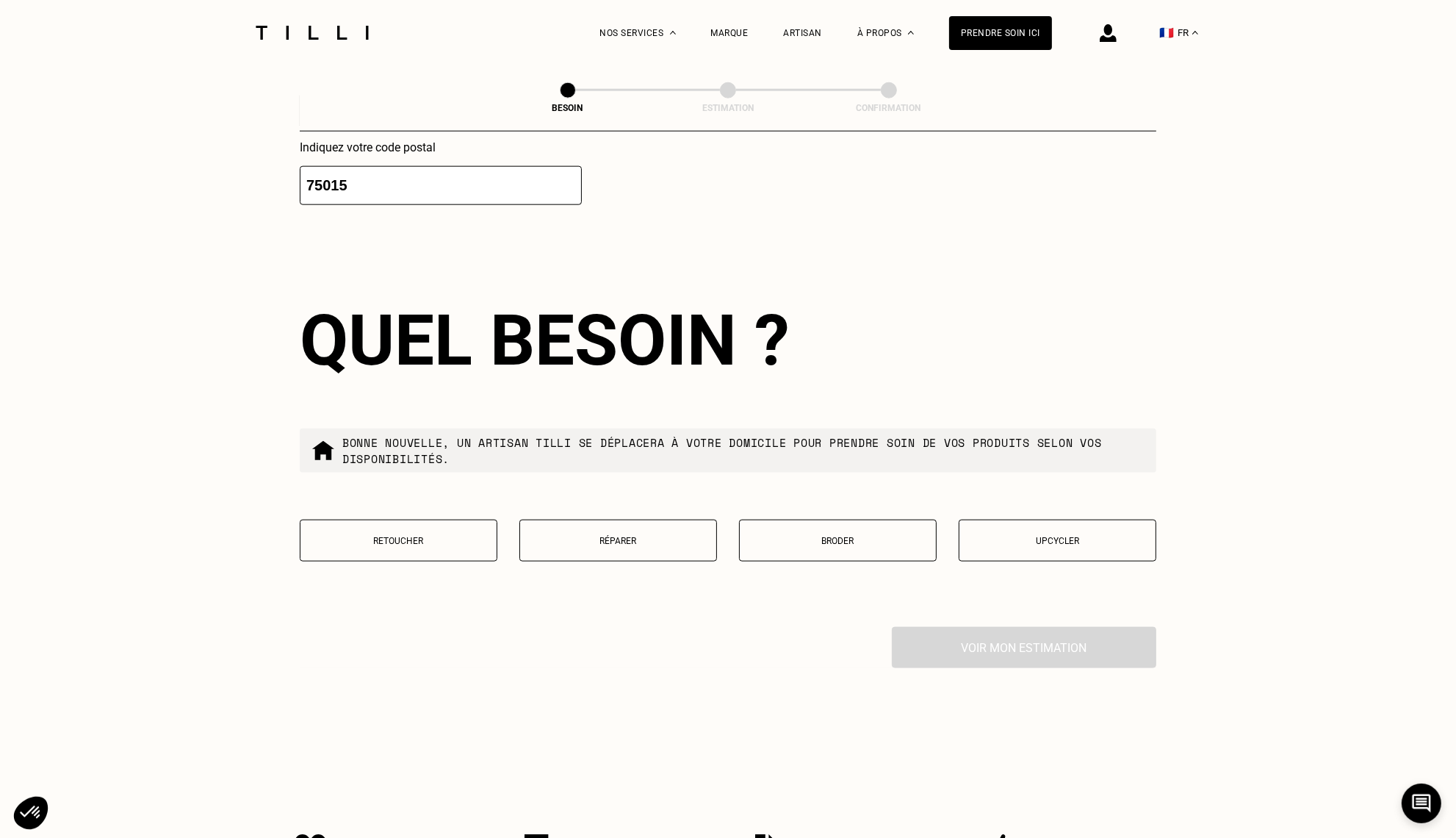
scroll to position [2283, 0]
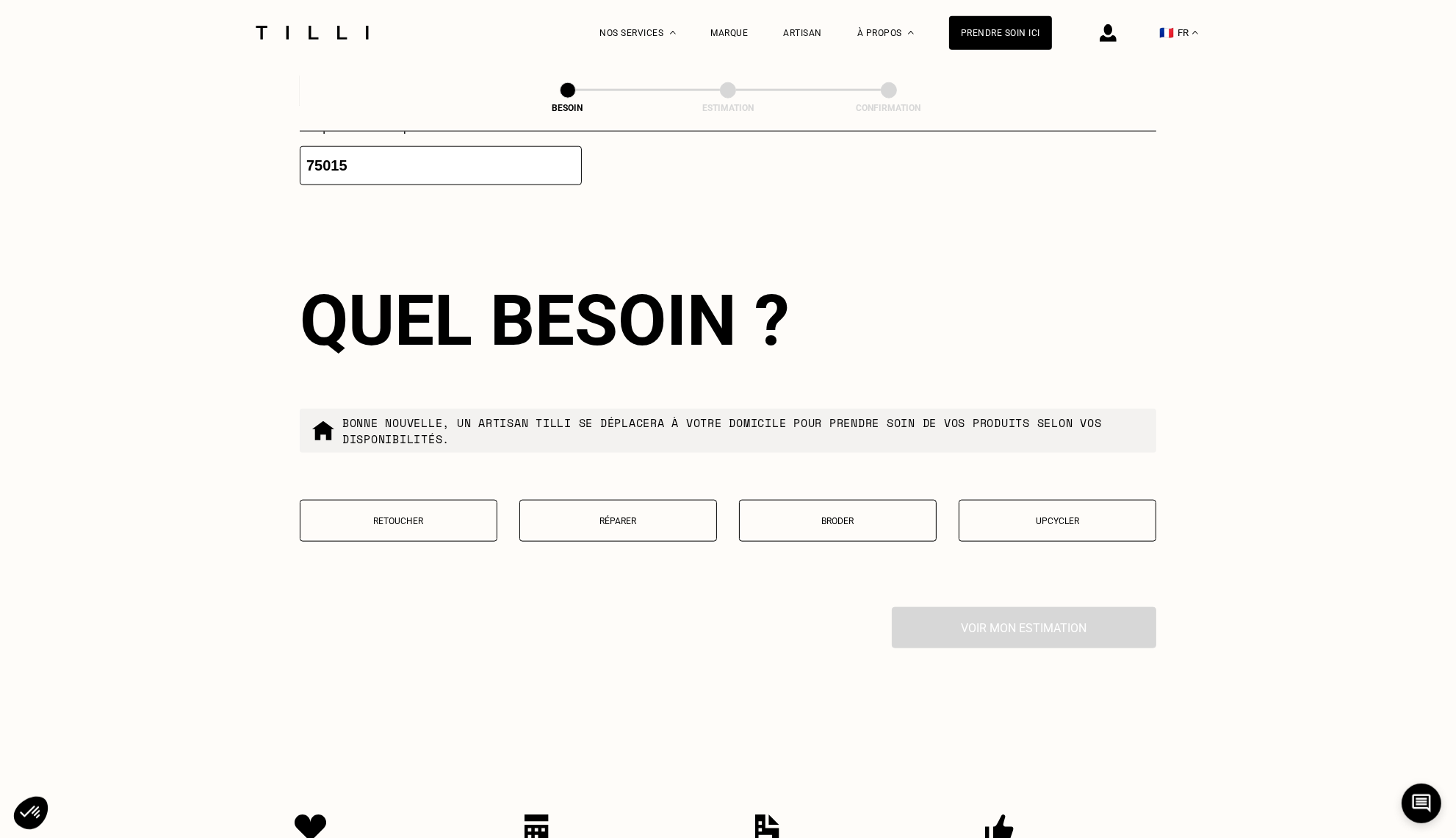
click at [423, 516] on p "Retoucher" at bounding box center [398, 521] width 181 height 11
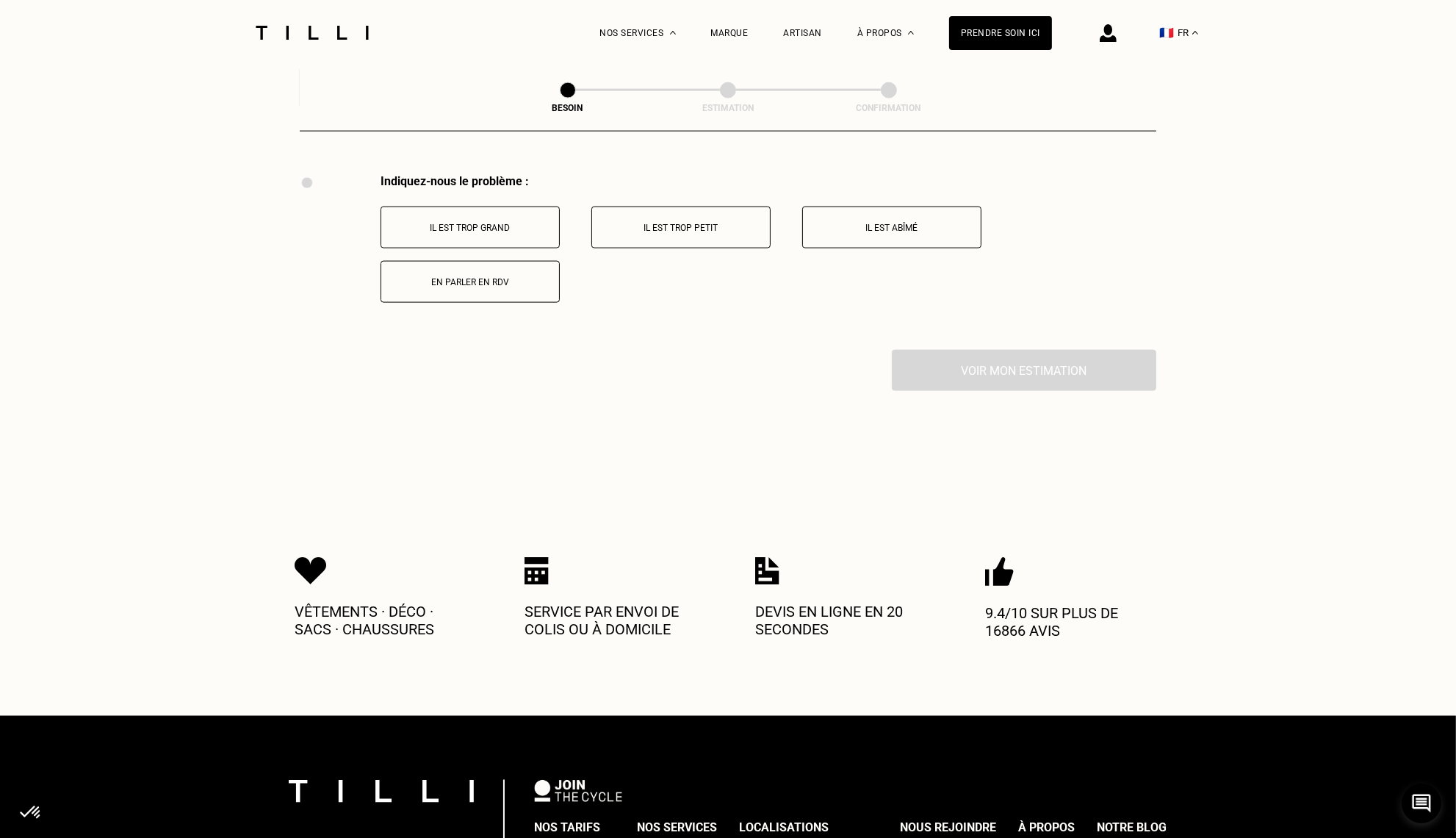
scroll to position [2716, 0]
click at [511, 222] on p "Il est trop grand" at bounding box center [470, 227] width 164 height 11
click at [659, 222] on p "Il est trop long" at bounding box center [681, 227] width 164 height 11
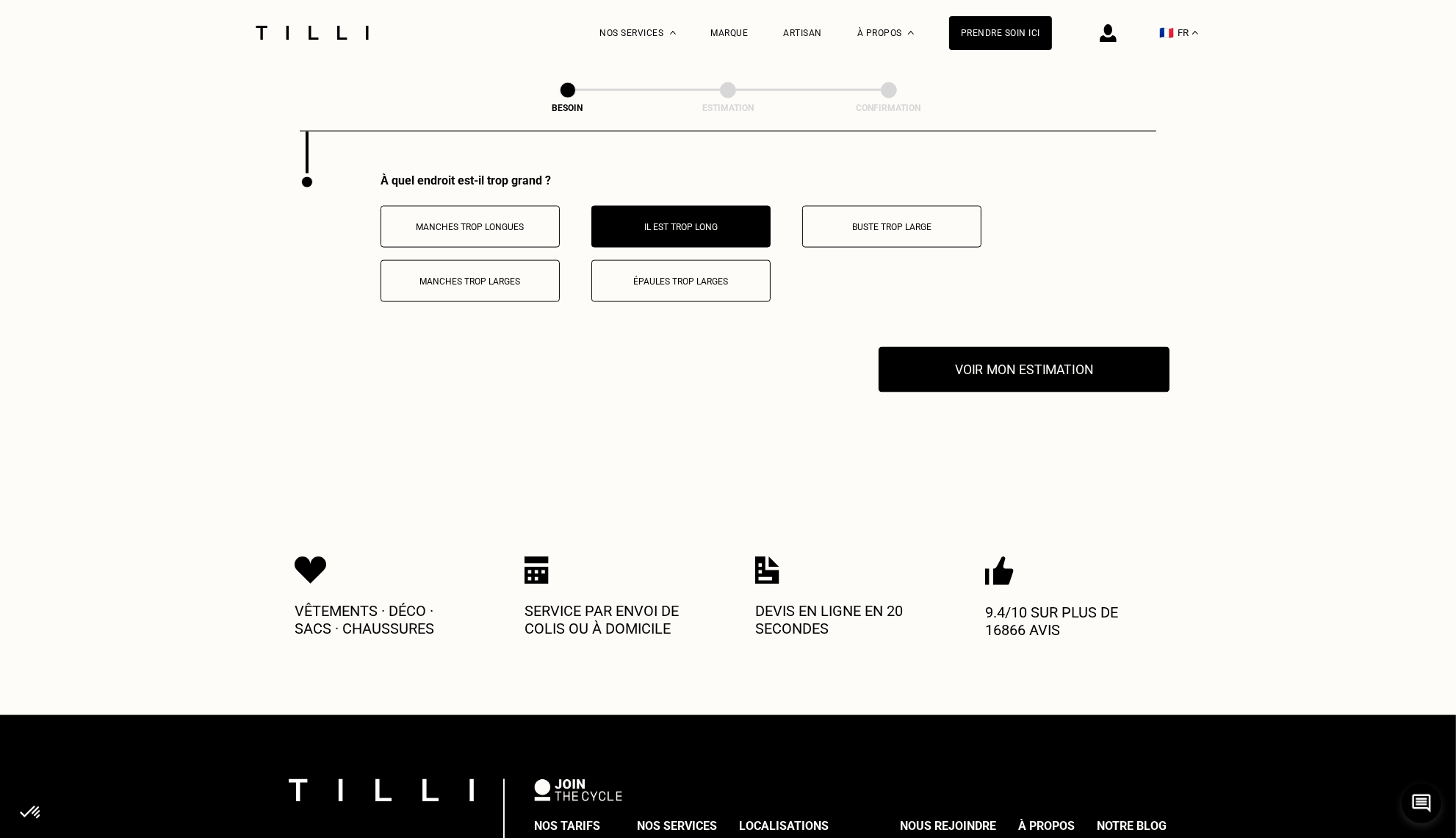
click at [999, 353] on button "Voir mon estimation" at bounding box center [1024, 369] width 291 height 46
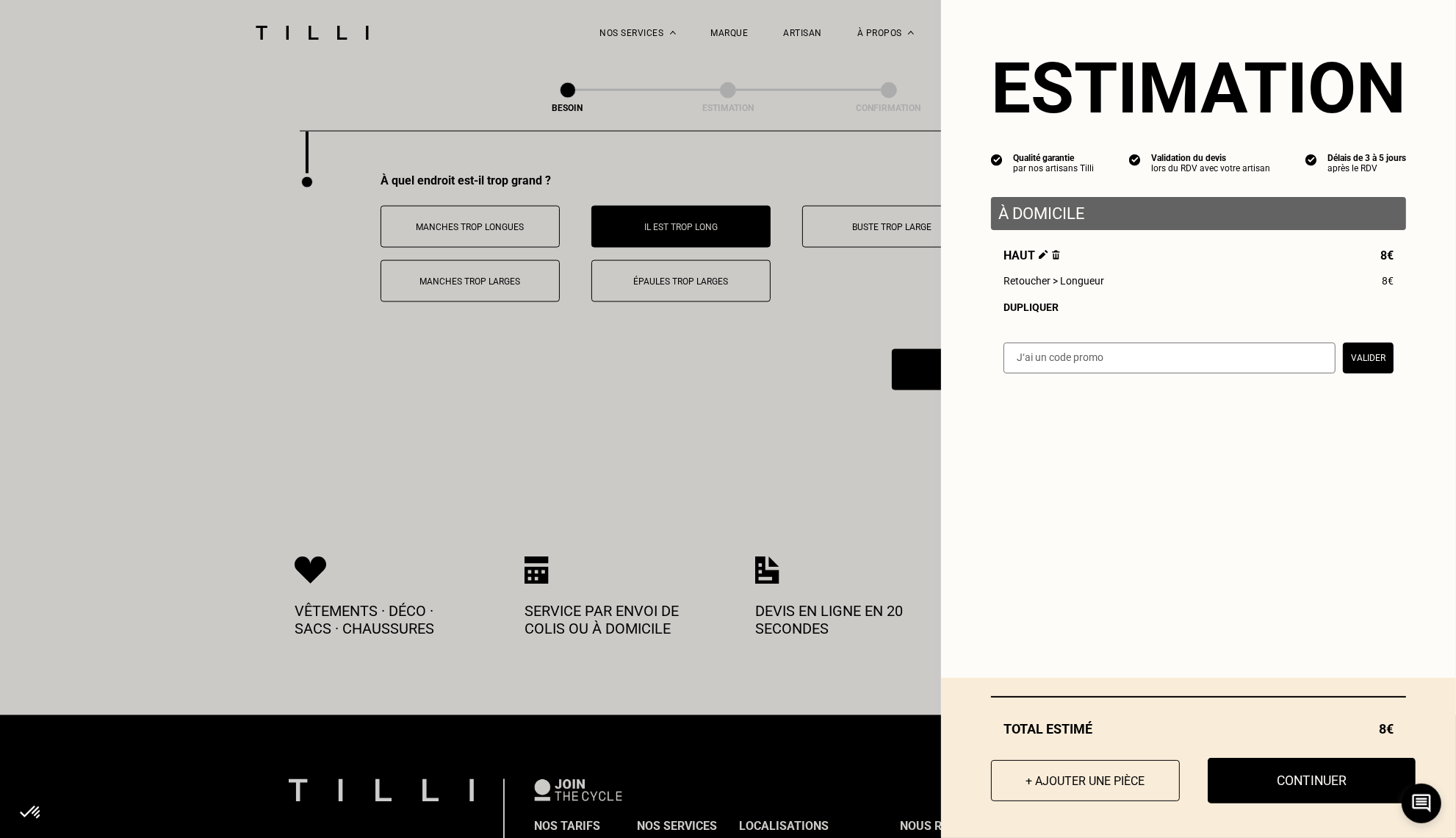
click at [1303, 773] on button "Continuer" at bounding box center [1312, 781] width 208 height 46
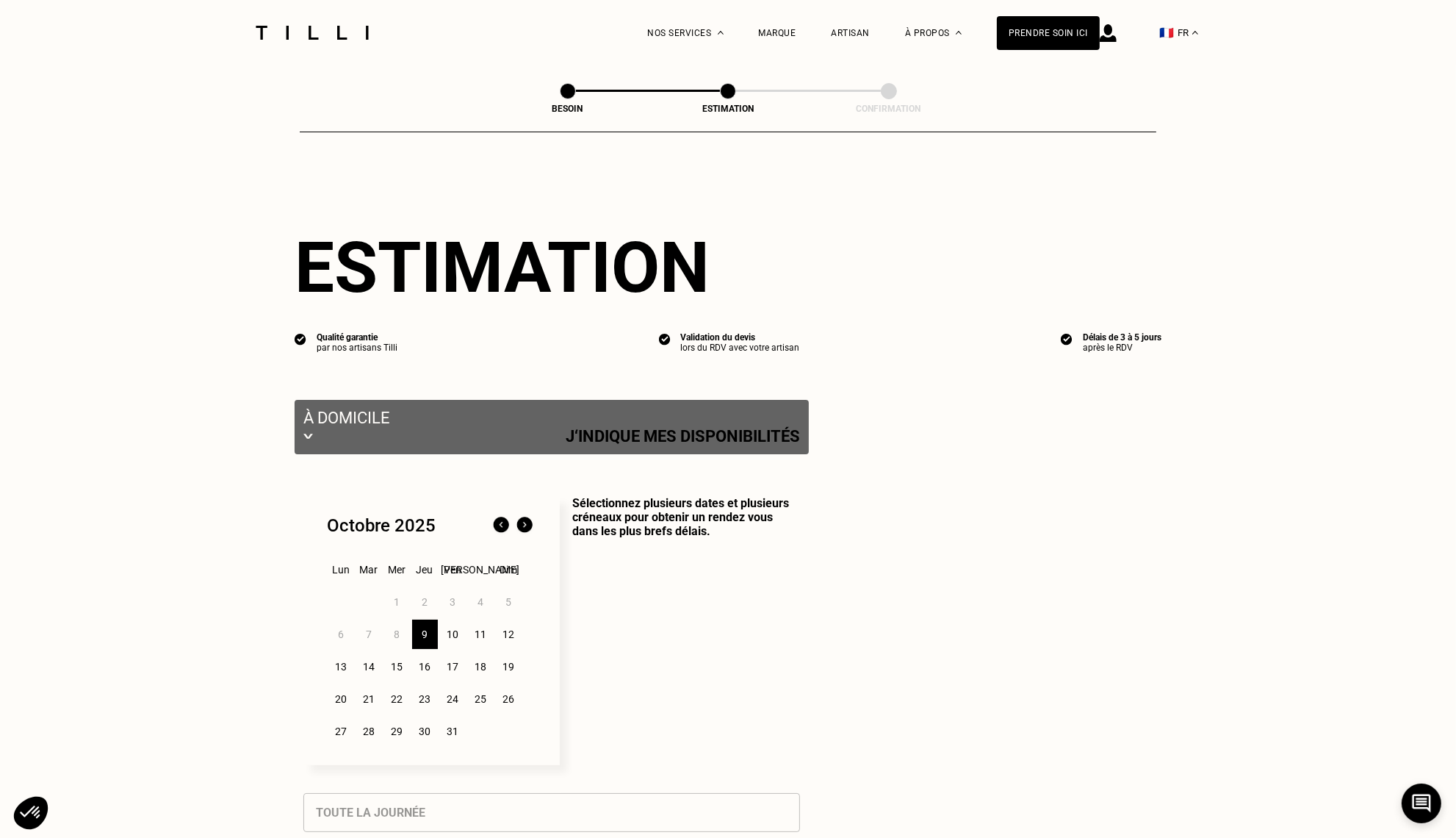
select select "FR"
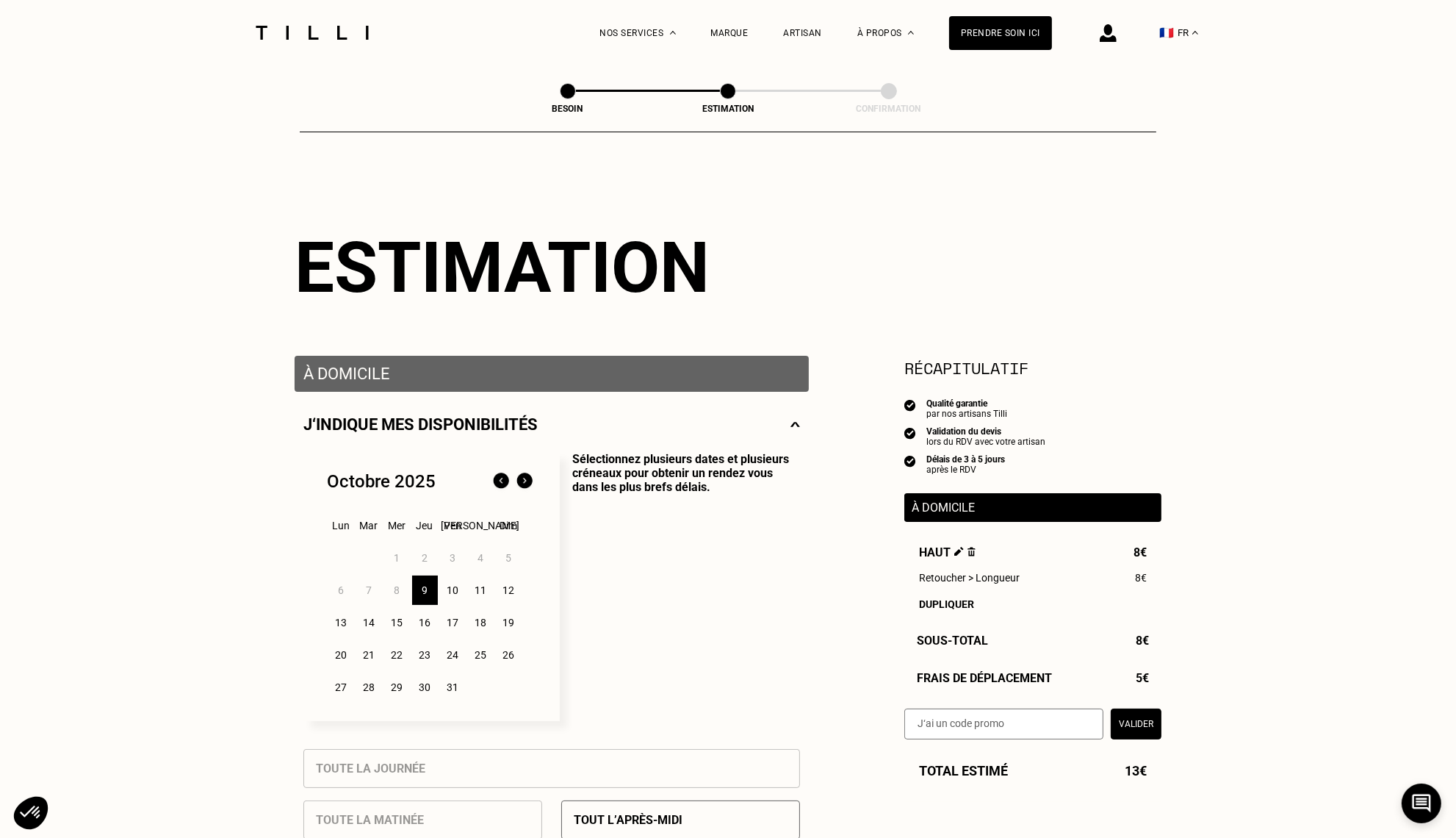
click at [478, 595] on div "11" at bounding box center [480, 589] width 25 height 29
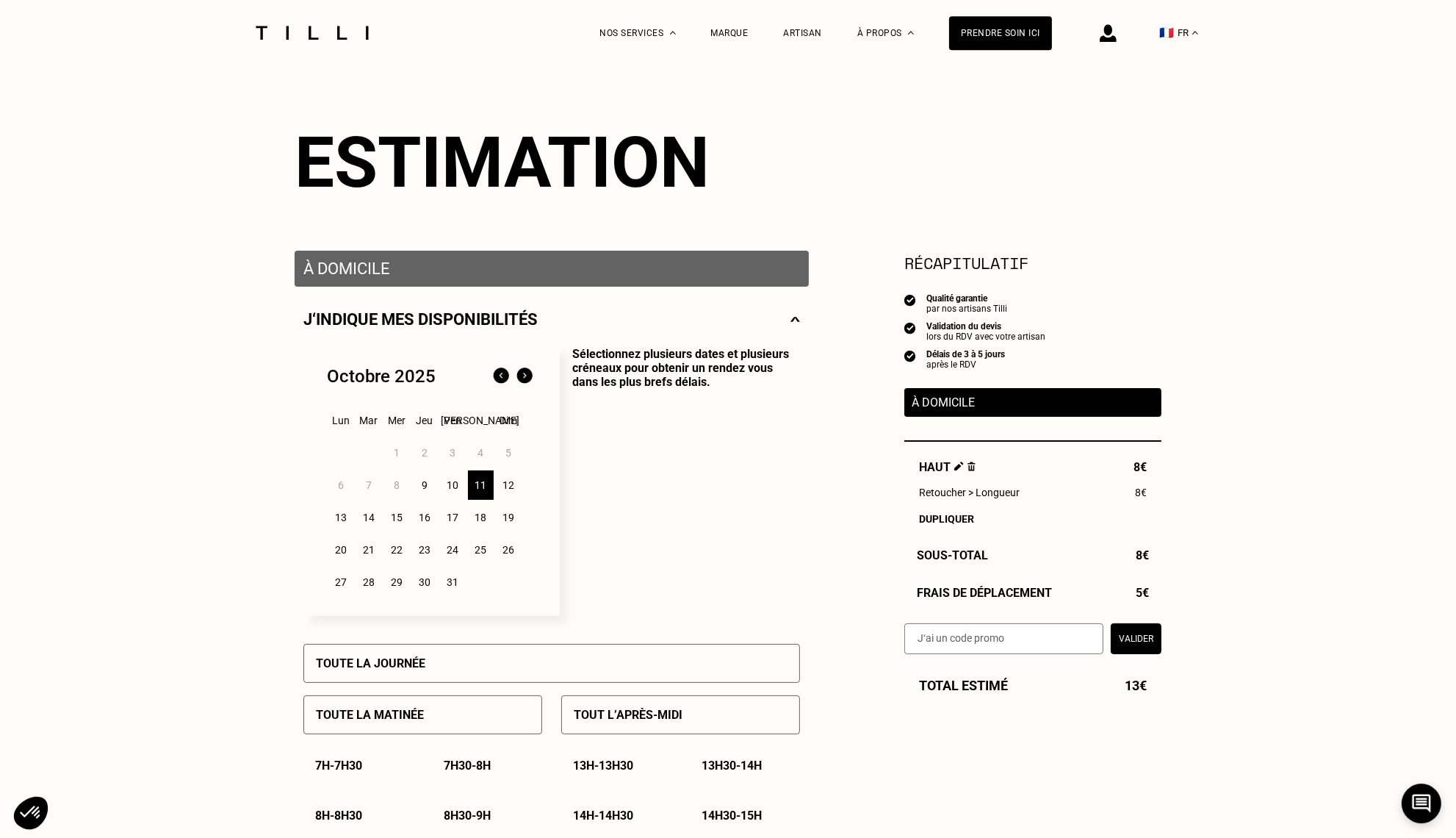
scroll to position [310, 0]
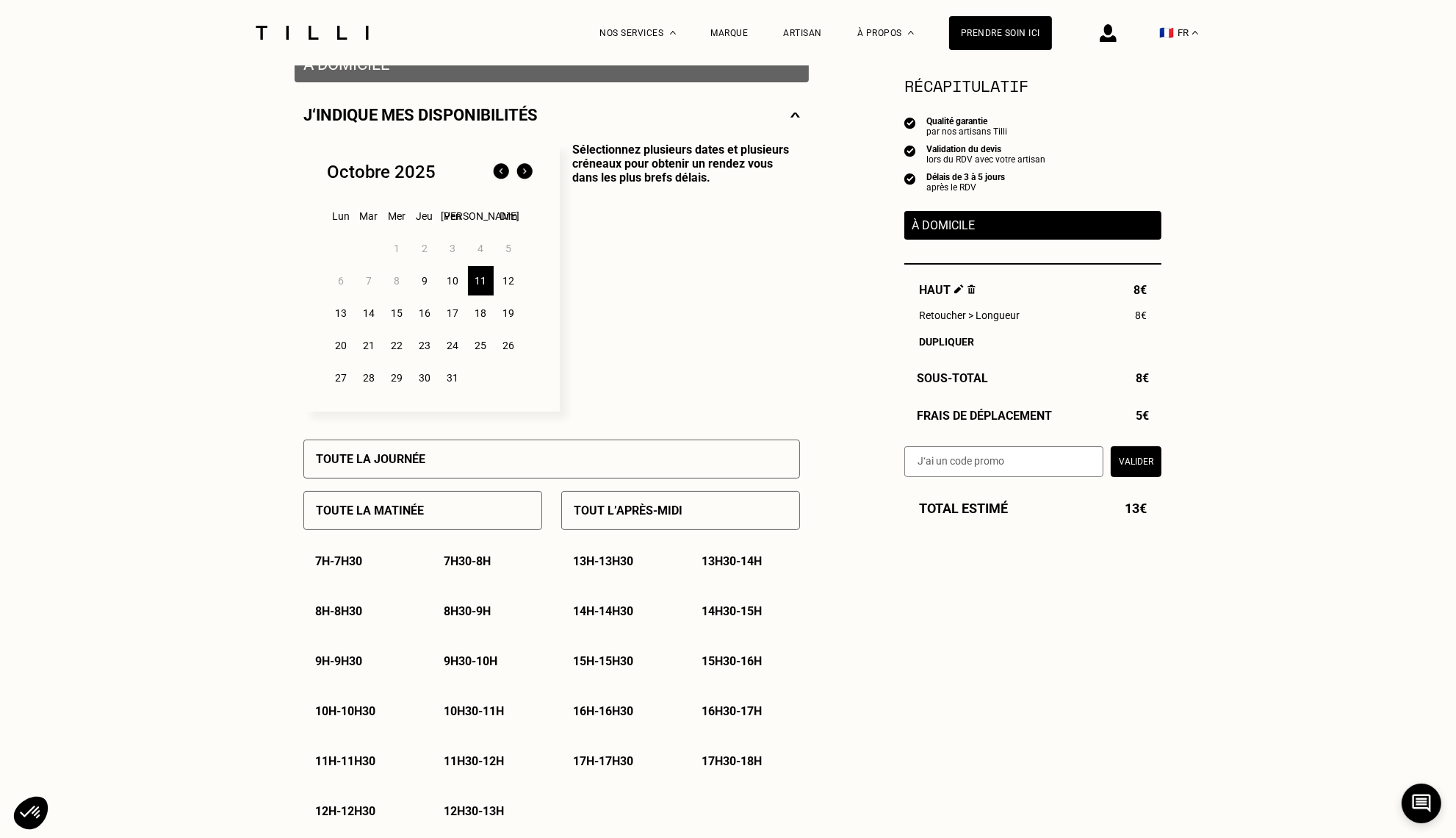
click at [517, 470] on div "Toute la journée" at bounding box center [551, 459] width 497 height 39
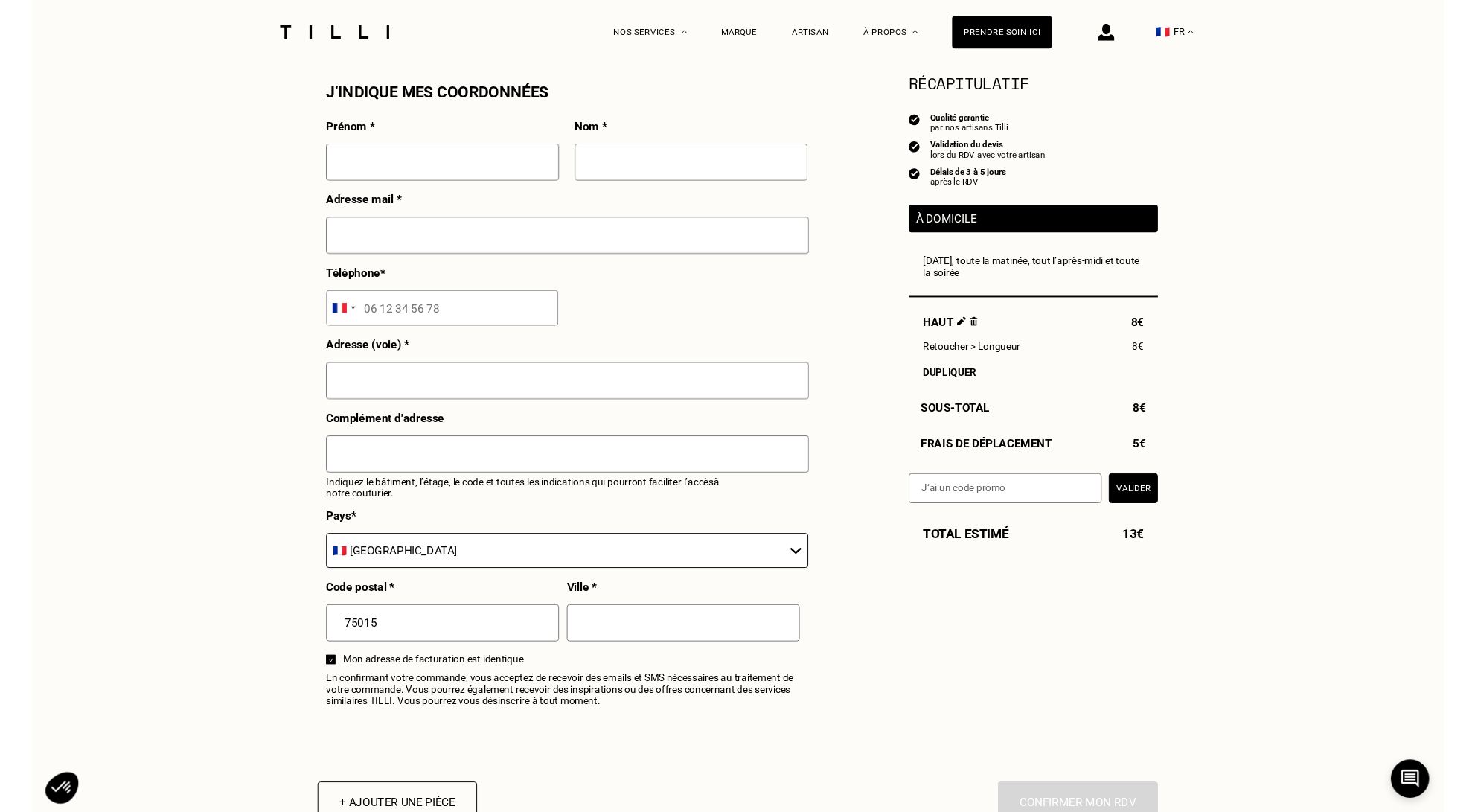
scroll to position [1333, 0]
